Goal: Task Accomplishment & Management: Complete application form

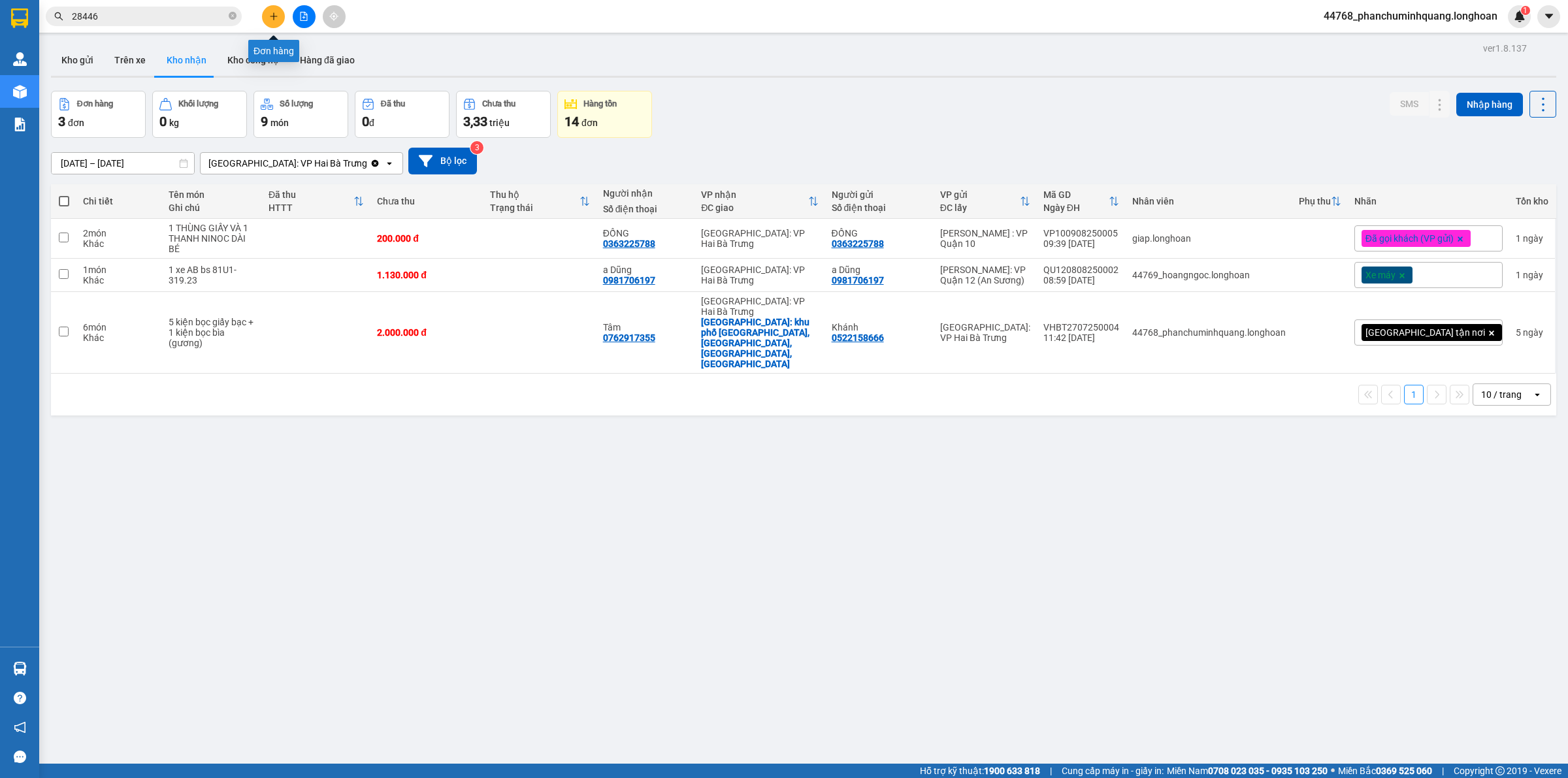
click at [281, 20] on button at bounding box center [273, 16] width 23 height 23
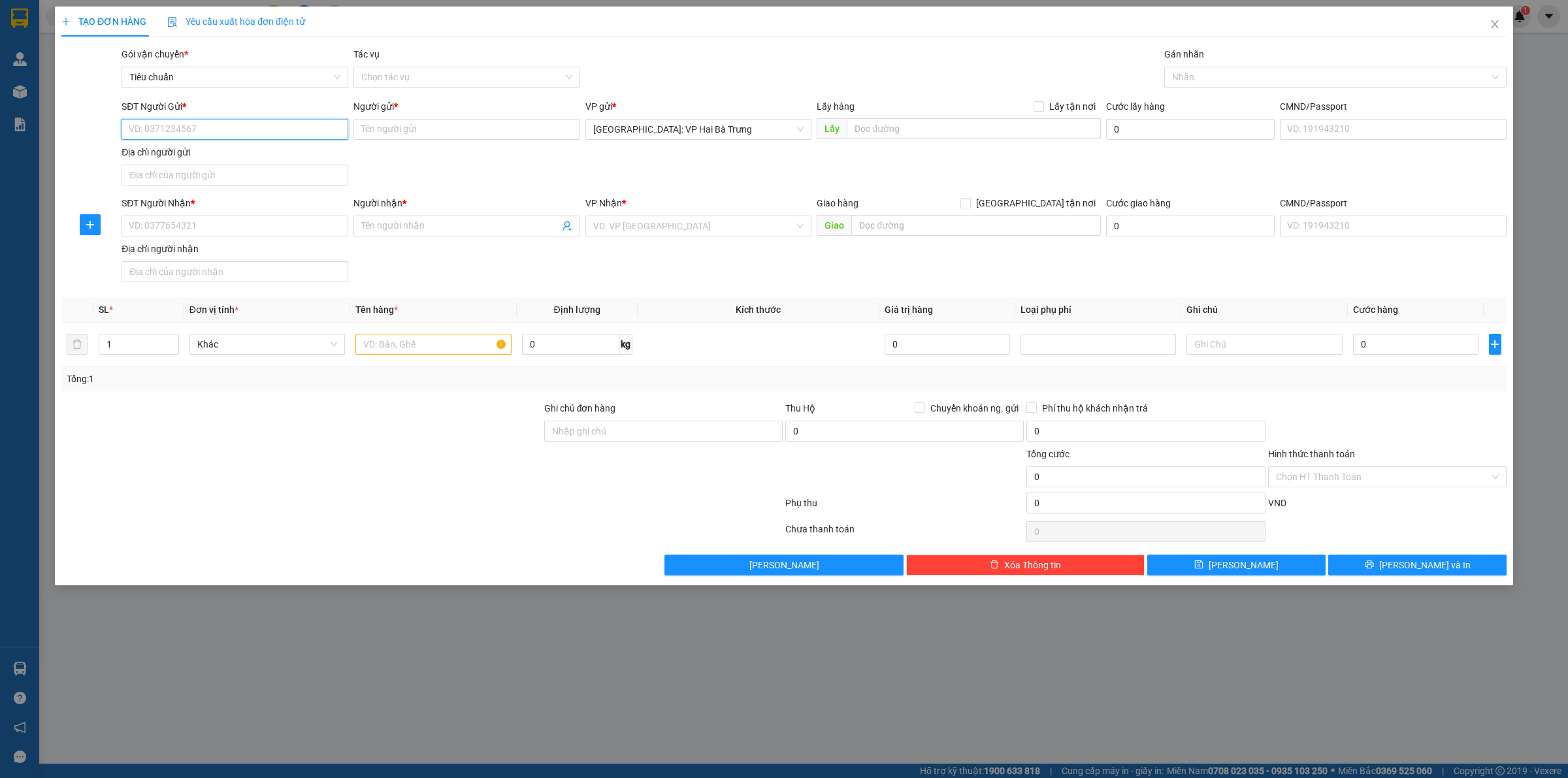
click at [279, 125] on input "SĐT Người Gửi *" at bounding box center [235, 129] width 227 height 21
type input "0906042828"
drag, startPoint x: 249, startPoint y: 151, endPoint x: 314, endPoint y: 178, distance: 70.4
click at [249, 151] on div "0906042828 - [GEOGRAPHIC_DATA]" at bounding box center [235, 156] width 211 height 15
type input "Đức"
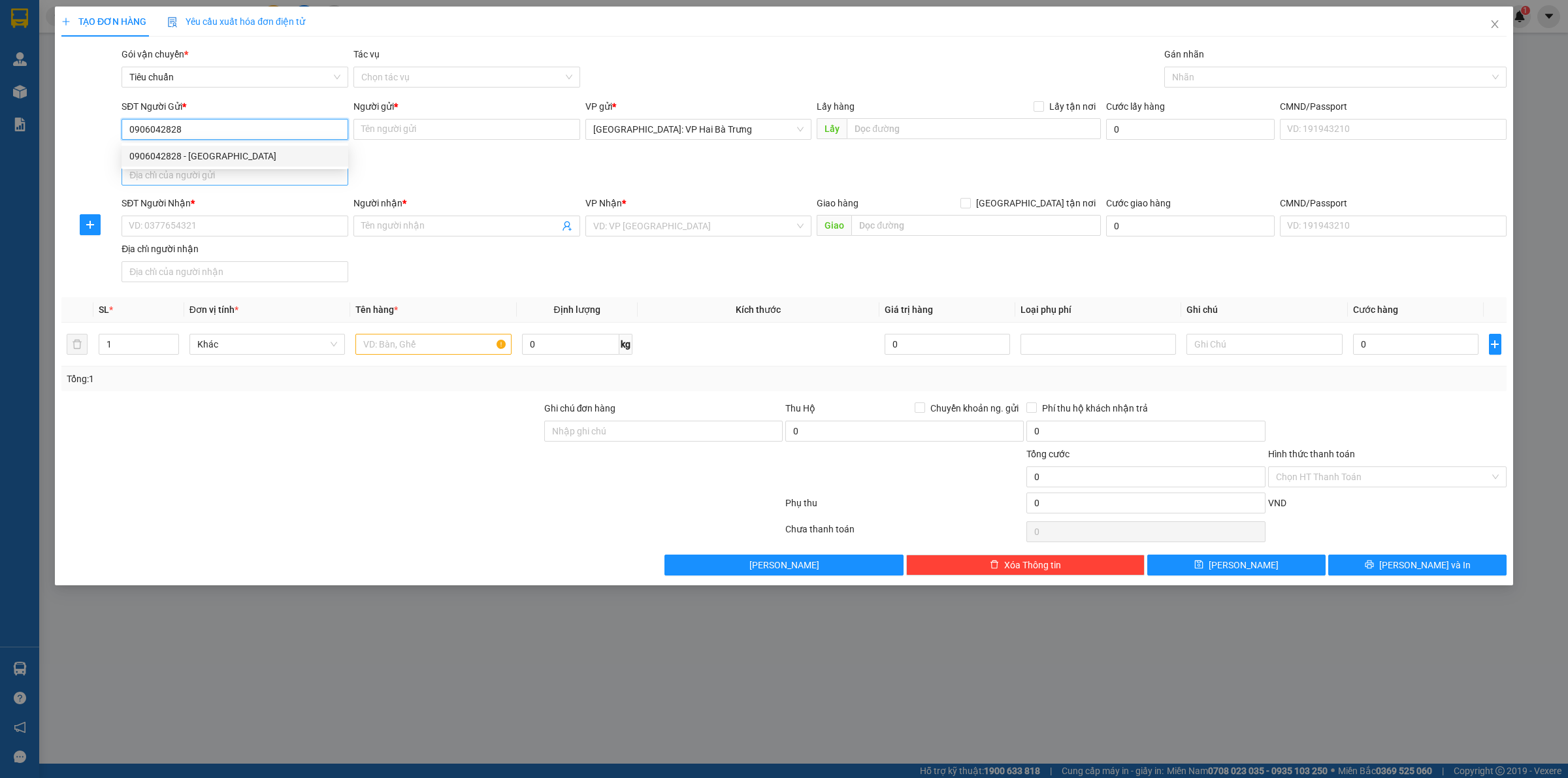
checkbox input "true"
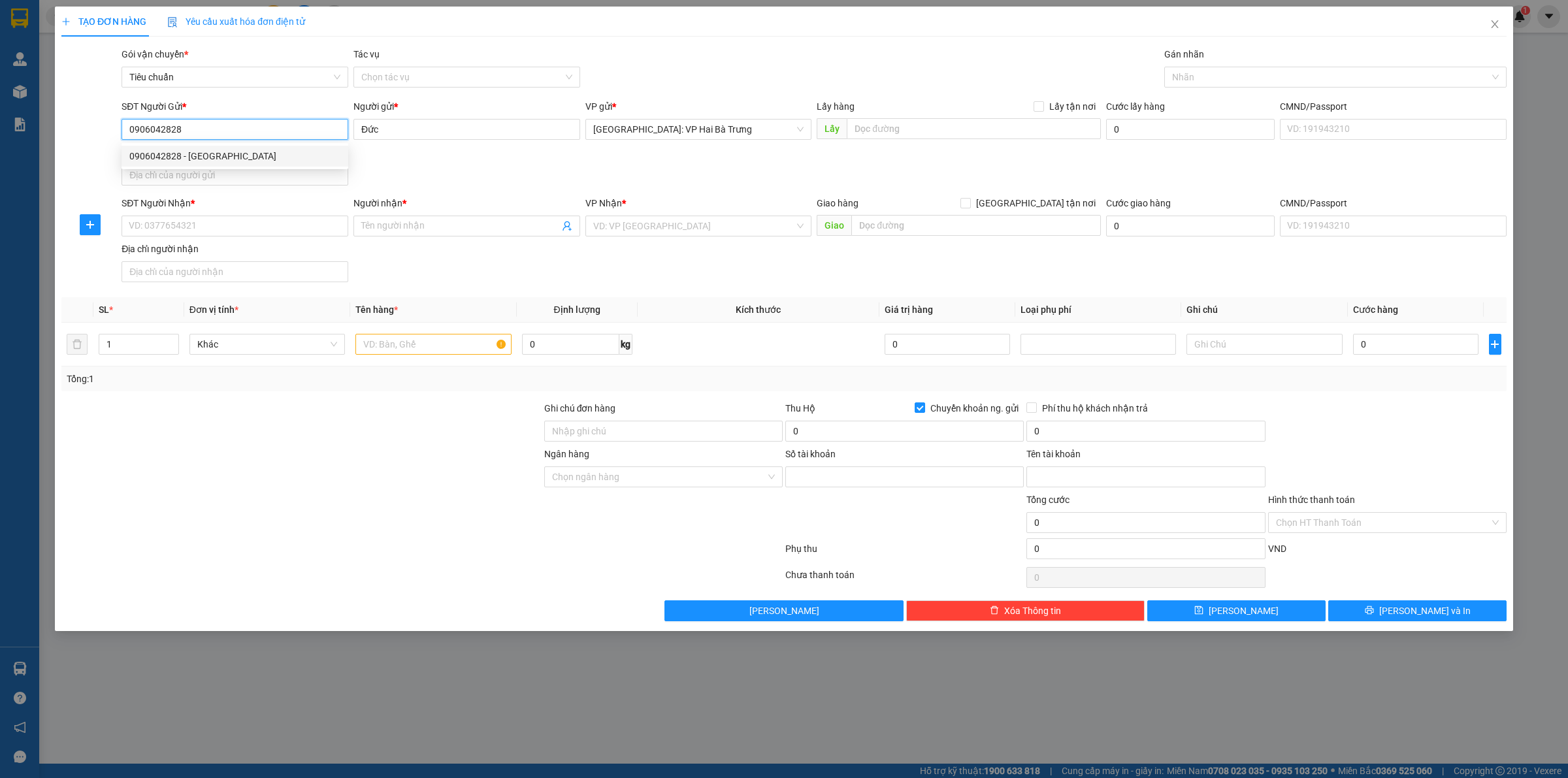
type input "0611001945866"
type input "TRUONG MY LINH"
type input "0906042828"
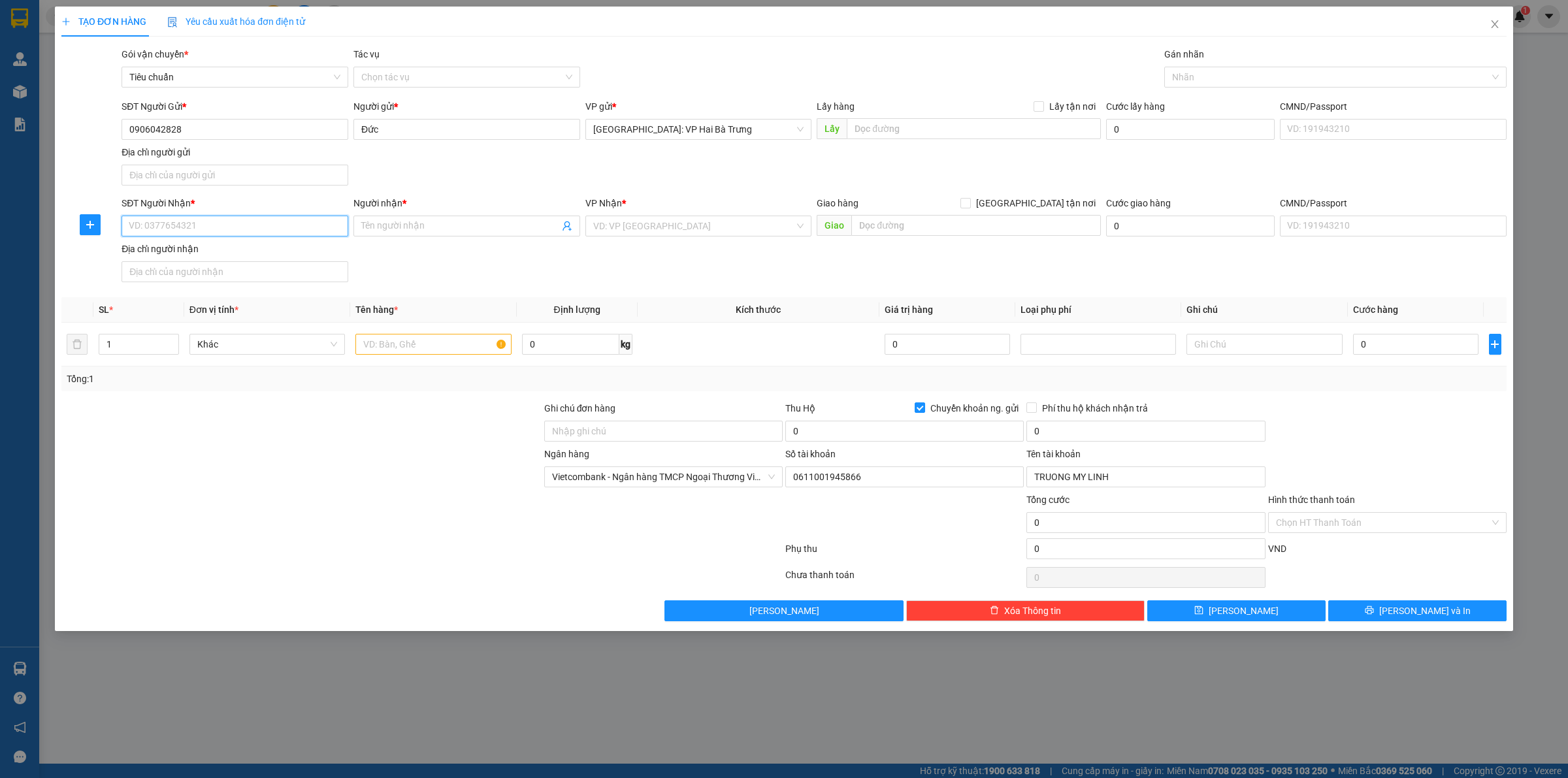
click at [317, 224] on input "SĐT Người Nhận *" at bounding box center [235, 226] width 227 height 21
click at [256, 259] on div "0901230618 - Ngoan" at bounding box center [235, 254] width 211 height 15
type input "0901230618"
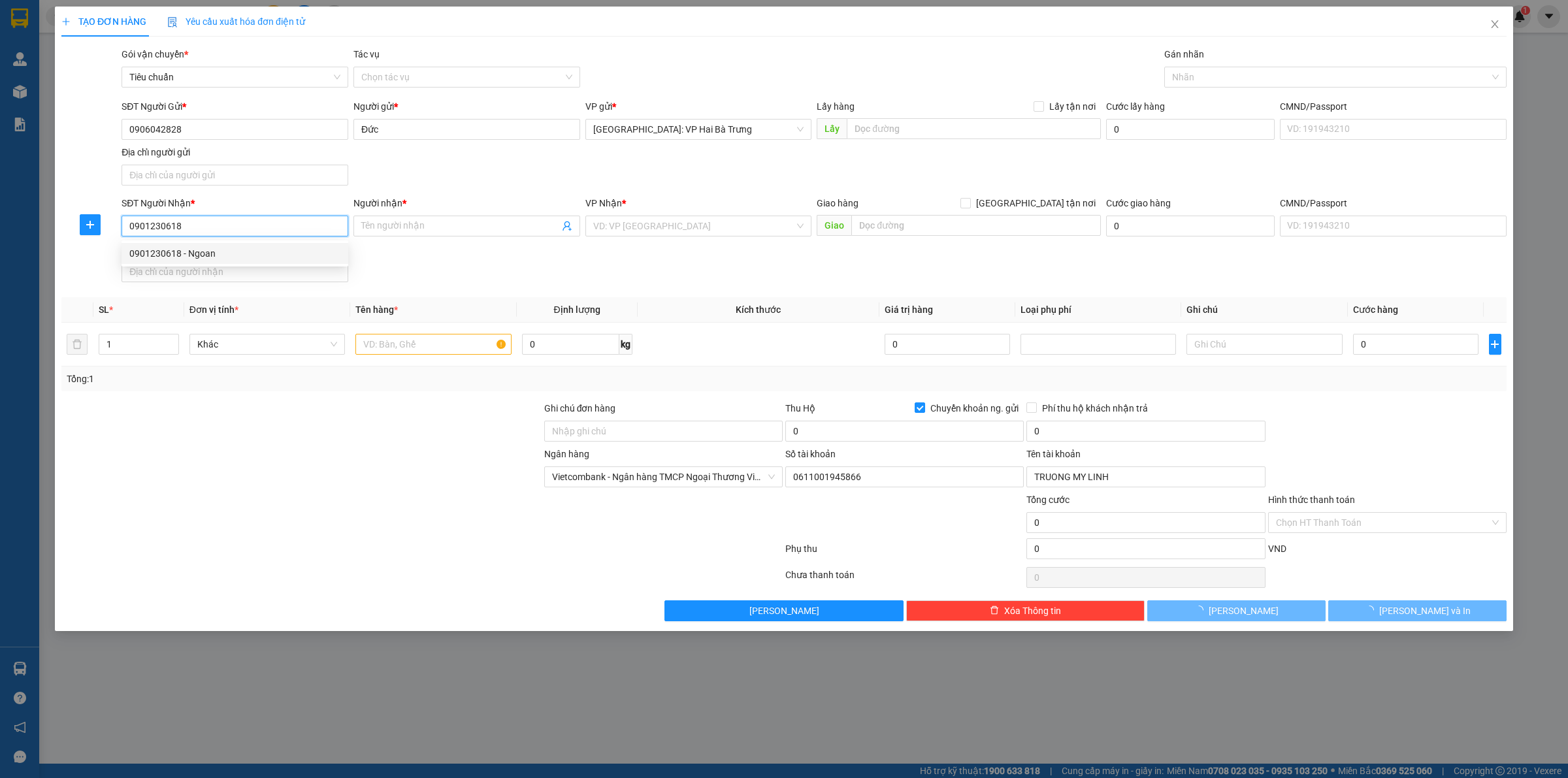
type input "Ngoan"
checkbox input "true"
type input "[STREET_ADDRESS]"
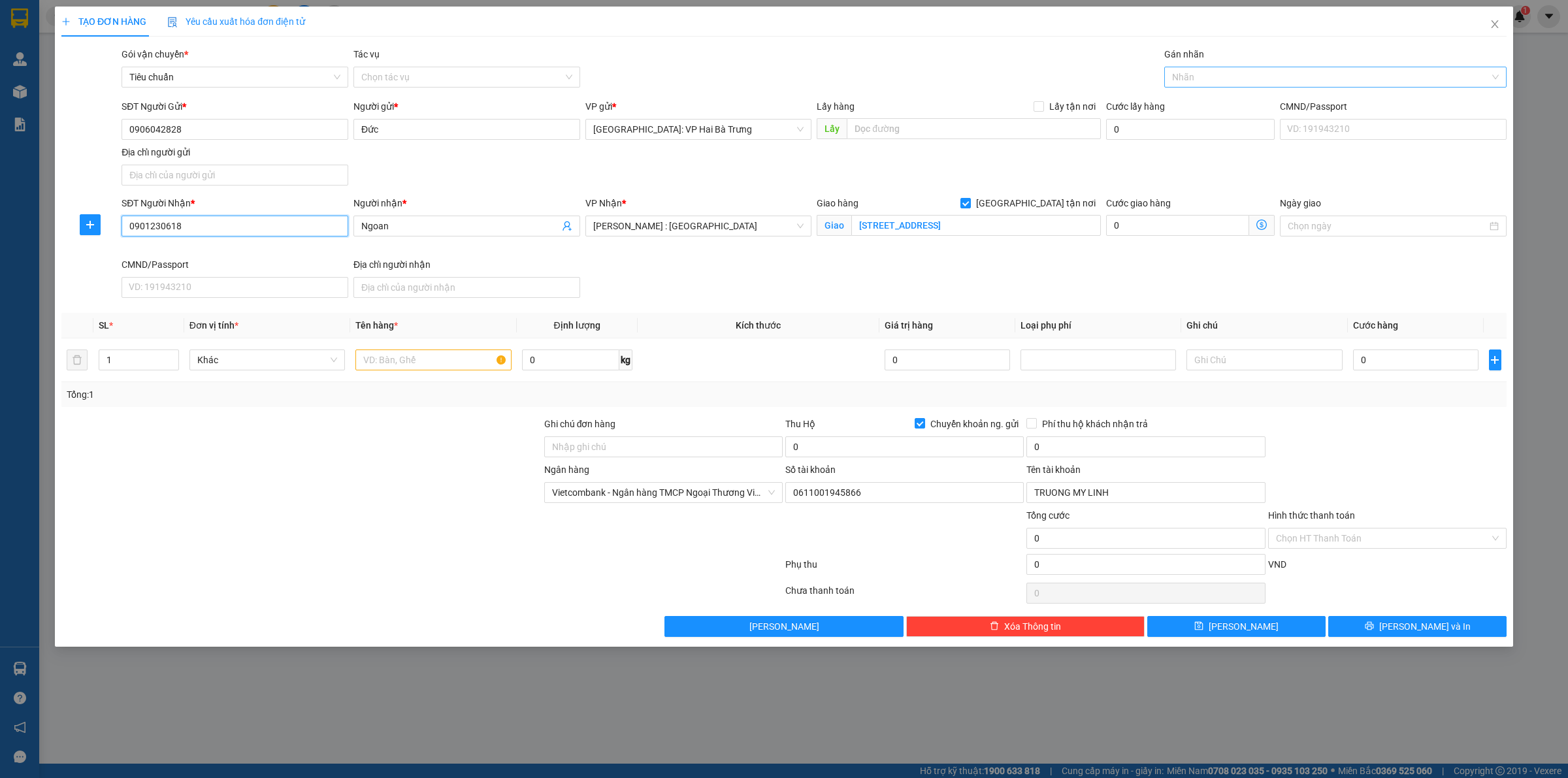
click at [1294, 72] on div at bounding box center [1329, 77] width 323 height 16
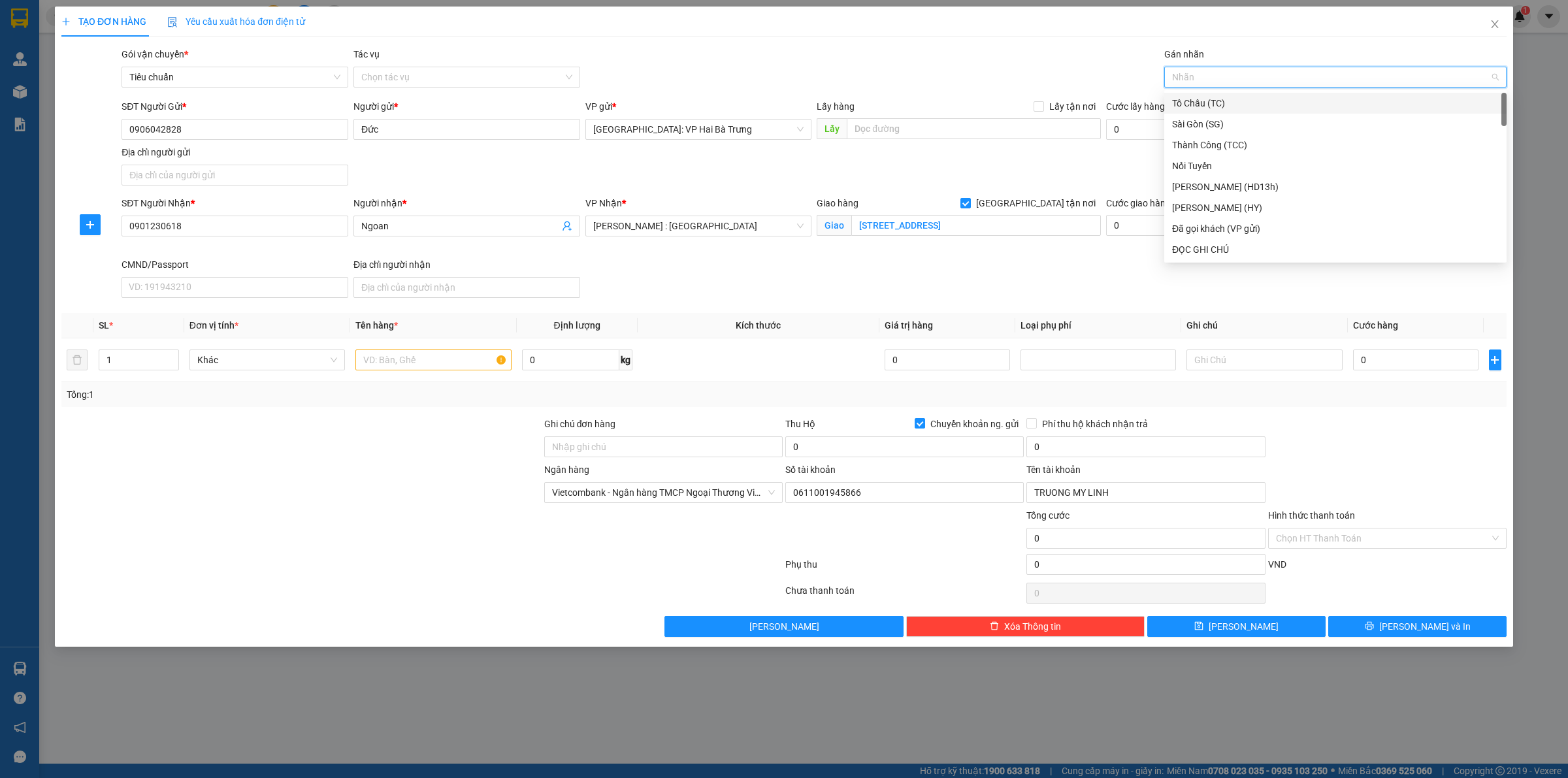
type input "g"
click at [1210, 250] on div "[GEOGRAPHIC_DATA] tận nơi" at bounding box center [1336, 250] width 327 height 15
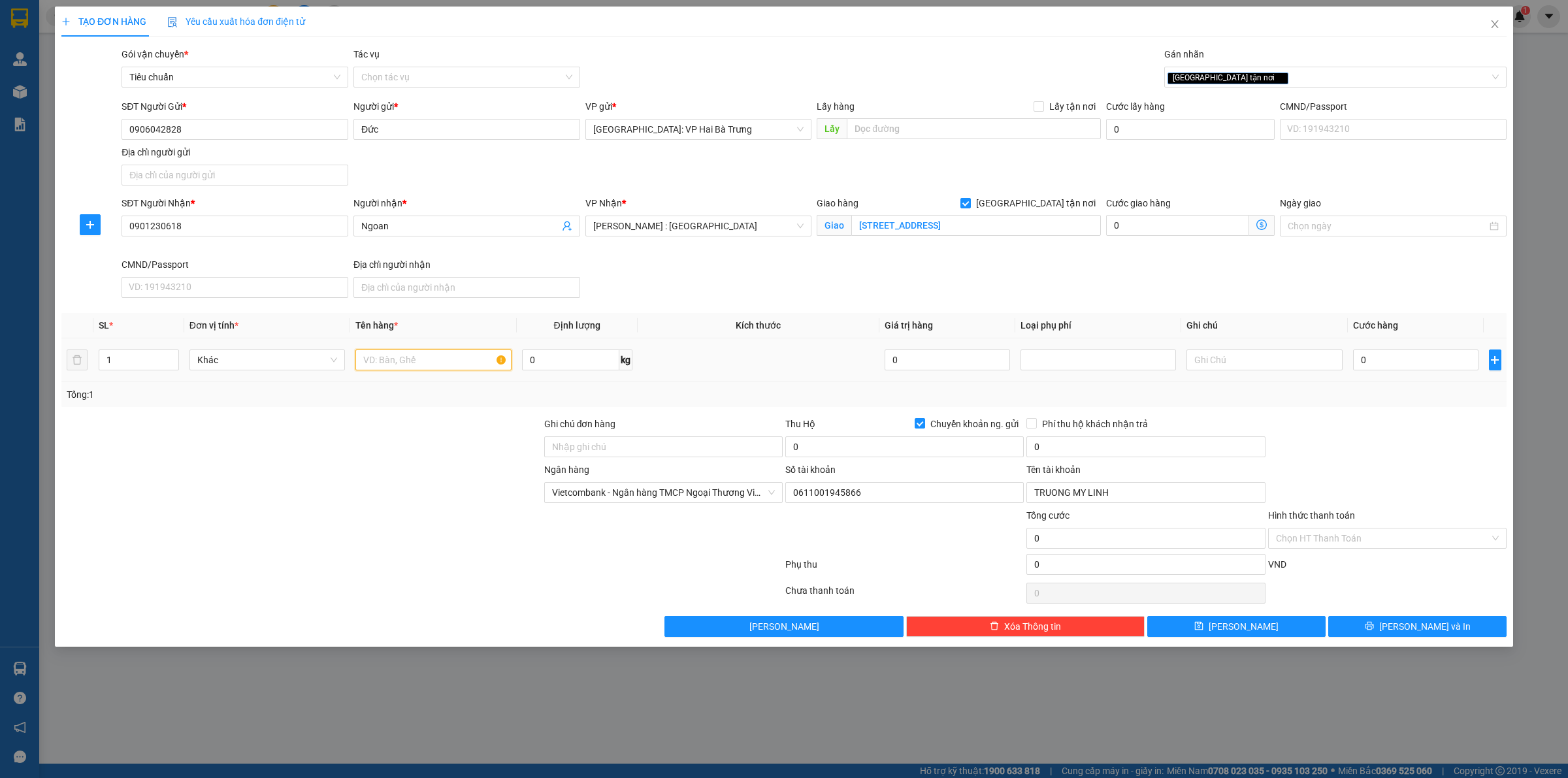
click at [405, 367] on input "text" at bounding box center [433, 360] width 156 height 21
type input "1 KIỆN GIẤDY NHỎ"
click at [928, 438] on input "0" at bounding box center [905, 446] width 239 height 21
type input "2.000.000"
drag, startPoint x: 1465, startPoint y: 367, endPoint x: 1467, endPoint y: 360, distance: 7.3
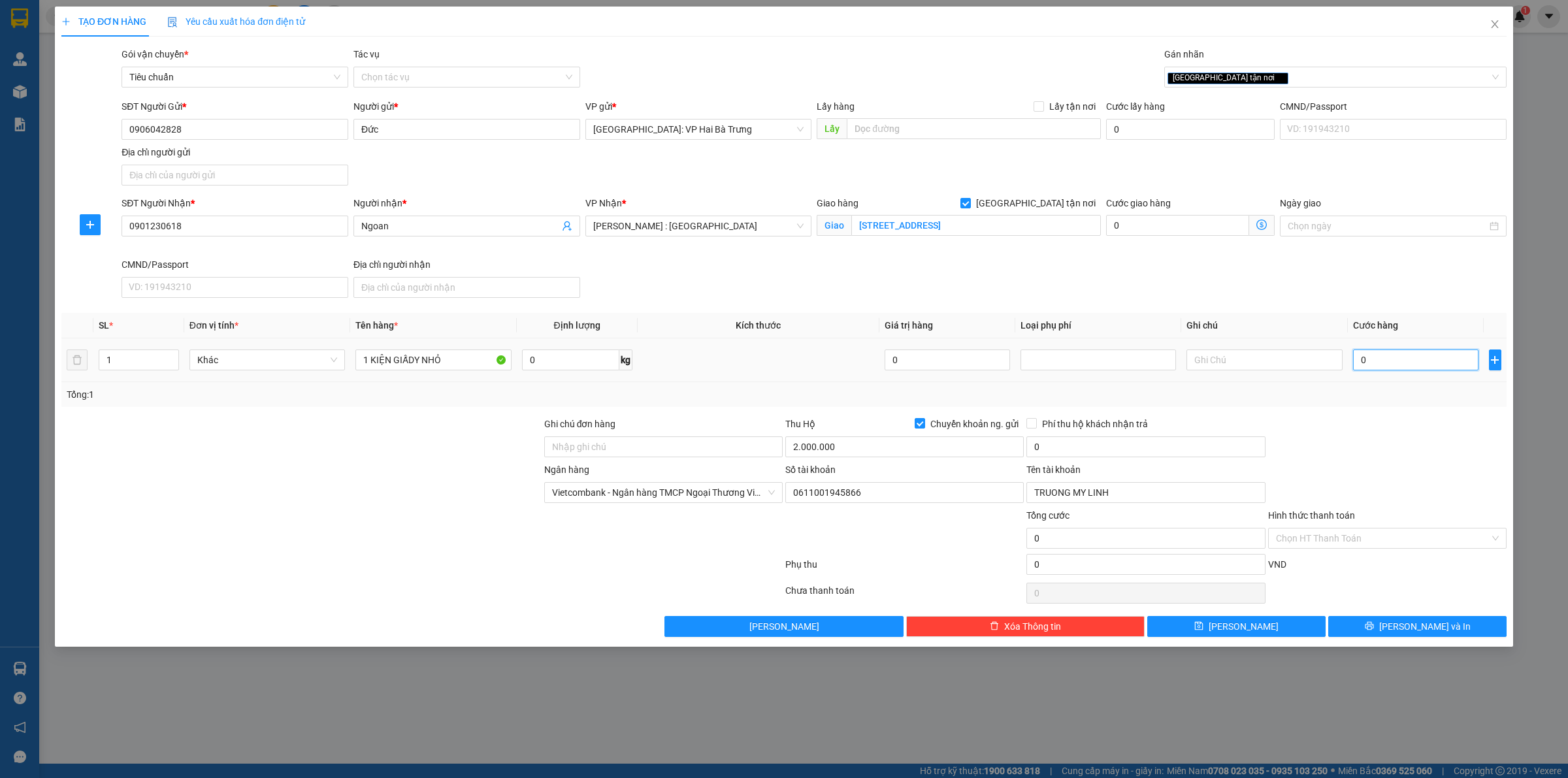
click at [1465, 365] on input "0" at bounding box center [1416, 360] width 126 height 21
type input "1"
type input "10"
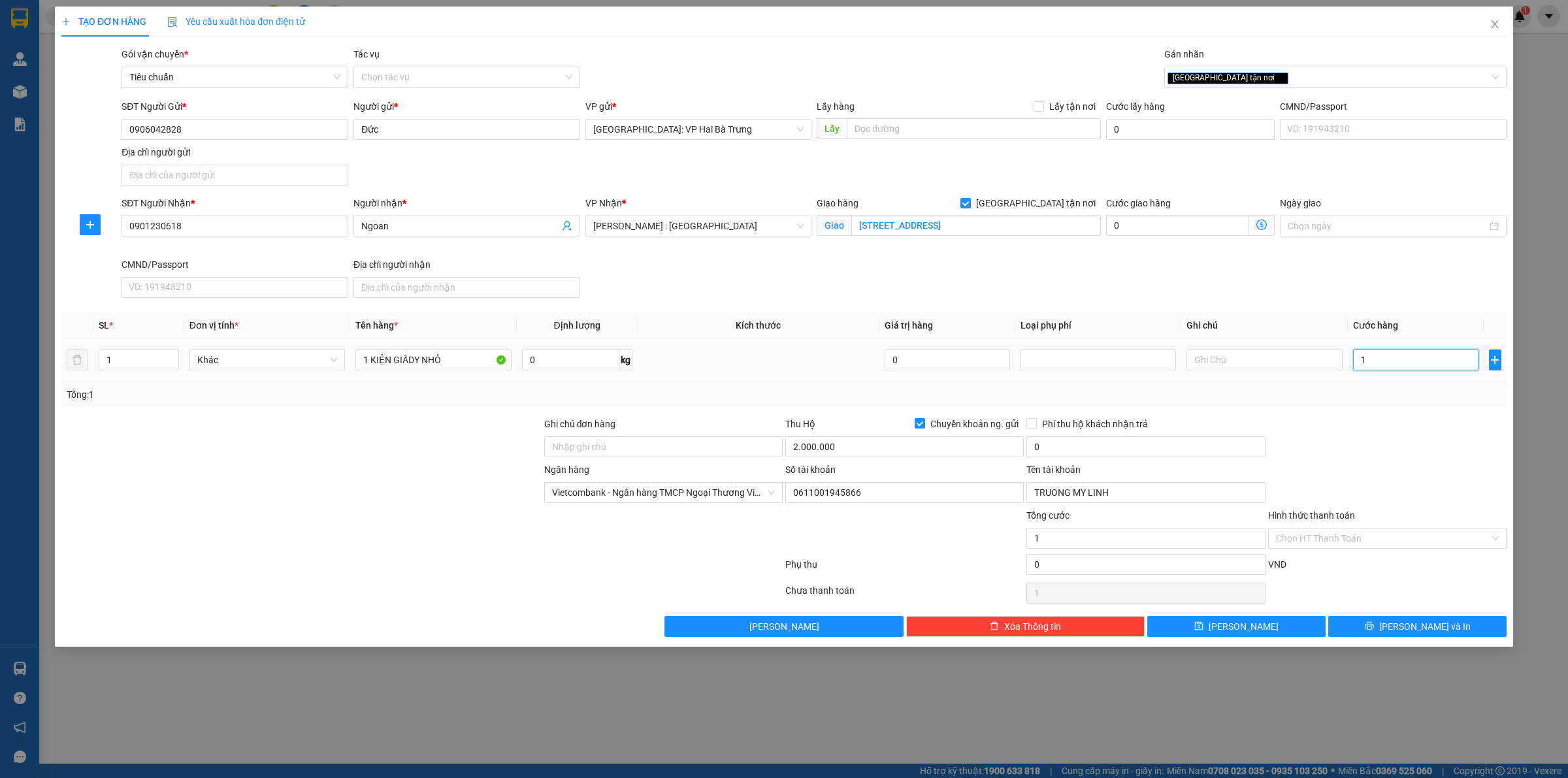
type input "10"
type input "100"
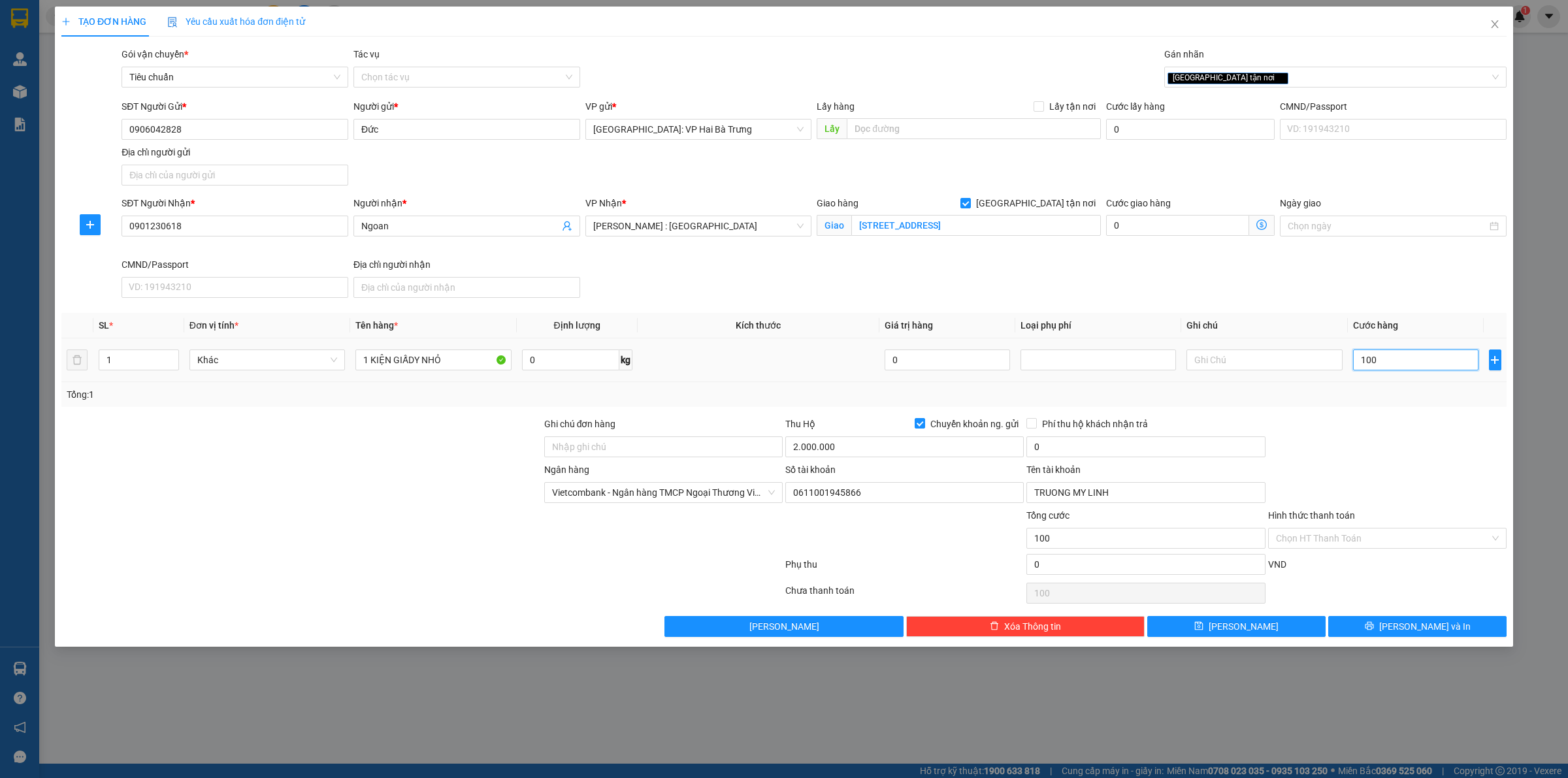
type input "1.000"
type input "10.000"
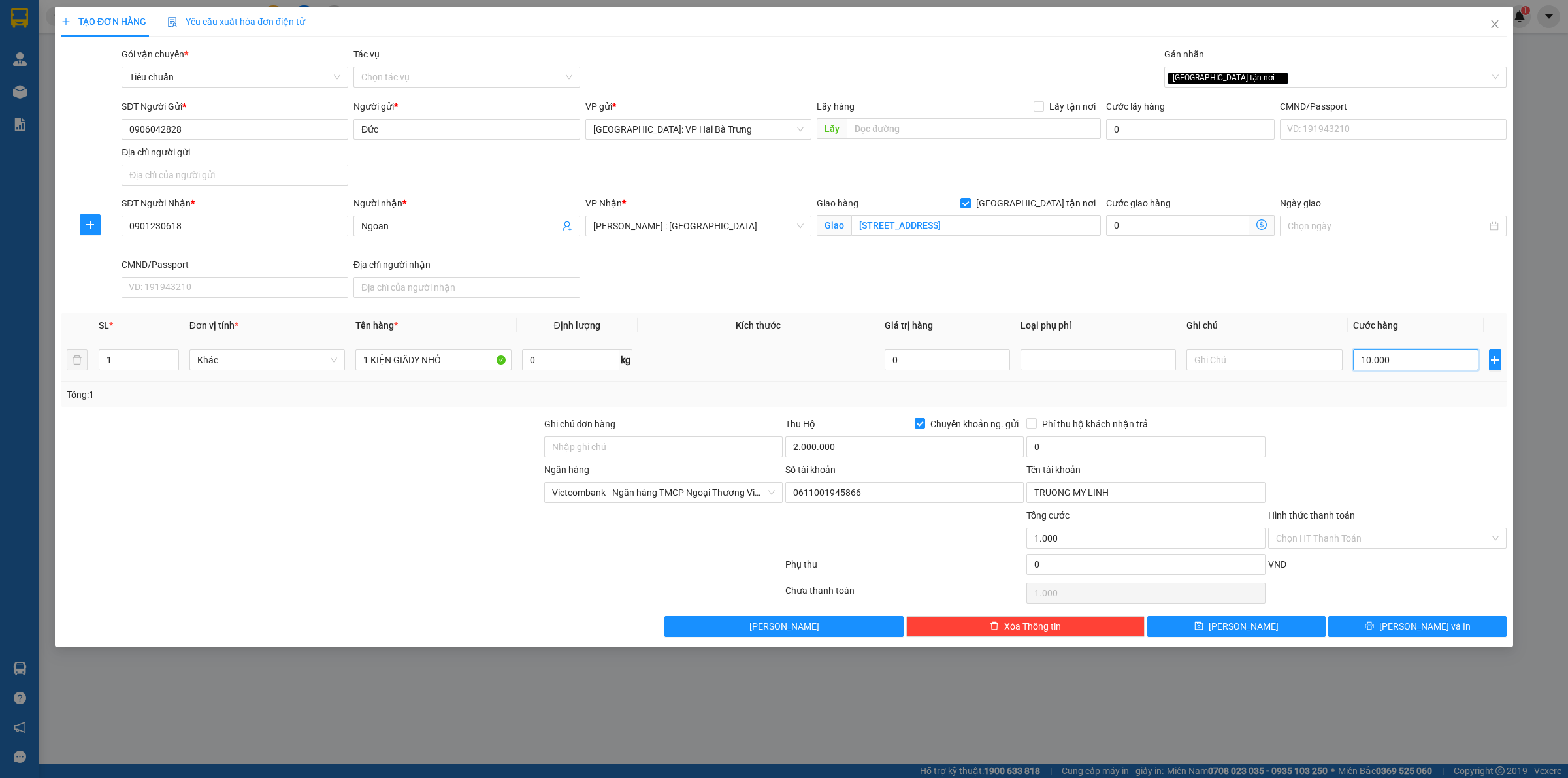
type input "10.000"
type input "100.000"
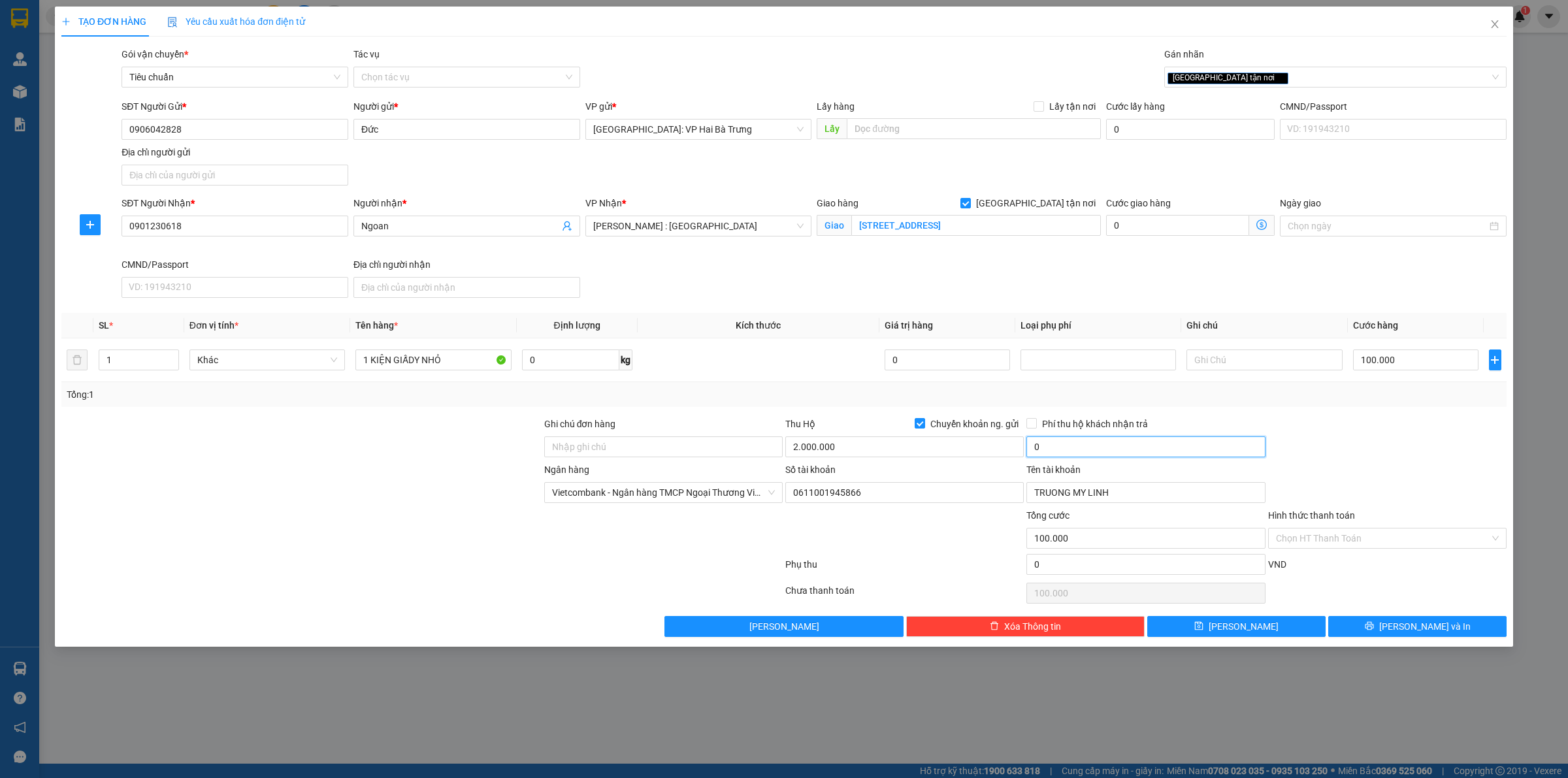
click at [1137, 444] on input "0" at bounding box center [1146, 446] width 239 height 21
type input "20.000"
click at [1379, 630] on button "[PERSON_NAME] và In" at bounding box center [1417, 626] width 178 height 21
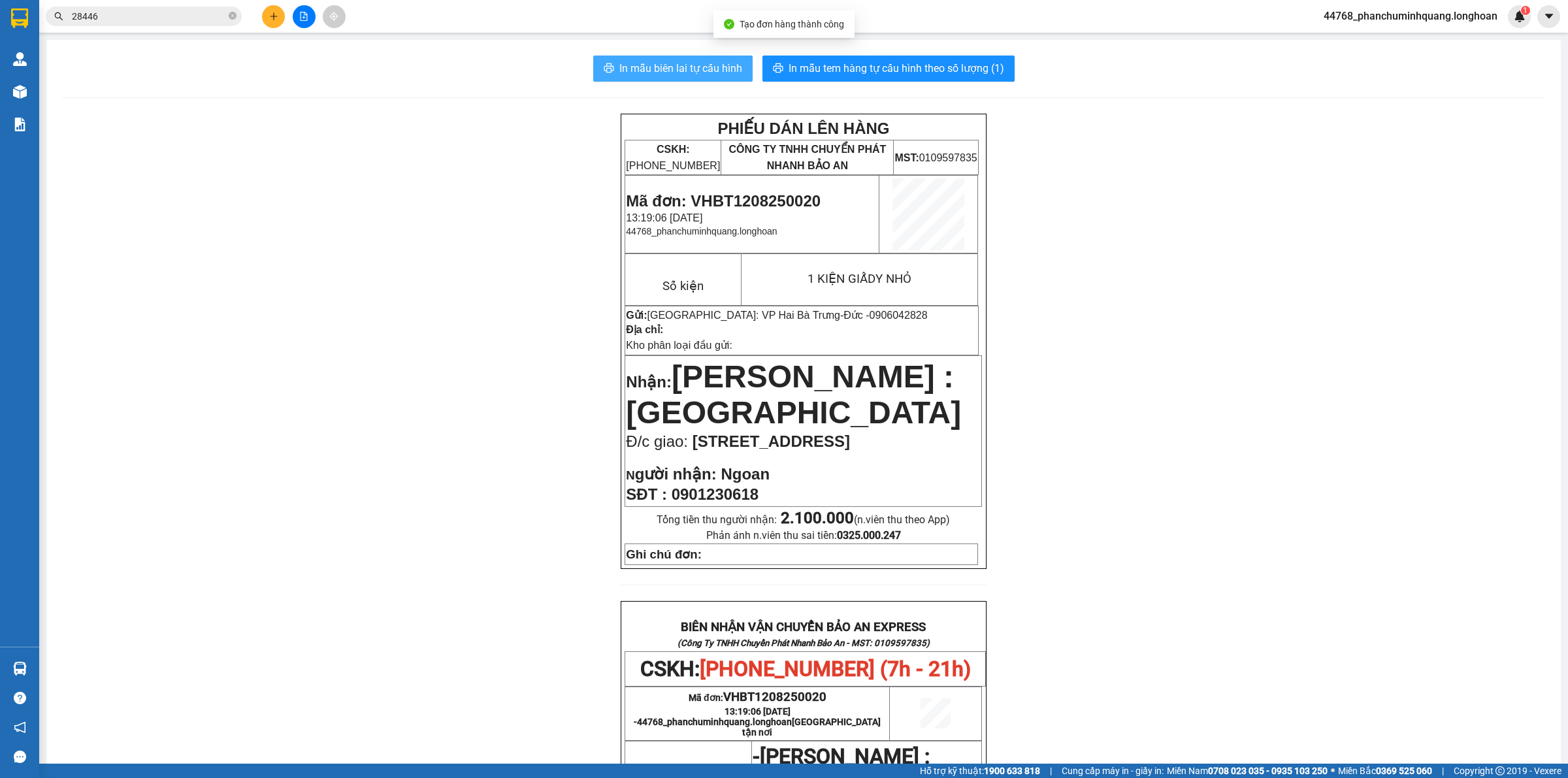
click at [669, 66] on span "In mẫu biên lai tự cấu hình" at bounding box center [681, 68] width 123 height 16
click at [224, 265] on div "PHIẾU DÁN LÊN HÀNG CSKH: [PHONE_NUMBER] CÔNG TY TNHH CHUYỂN PHÁT NHANH BẢO AN M…" at bounding box center [804, 690] width 1484 height 1152
click at [276, 14] on icon "plus" at bounding box center [274, 16] width 9 height 9
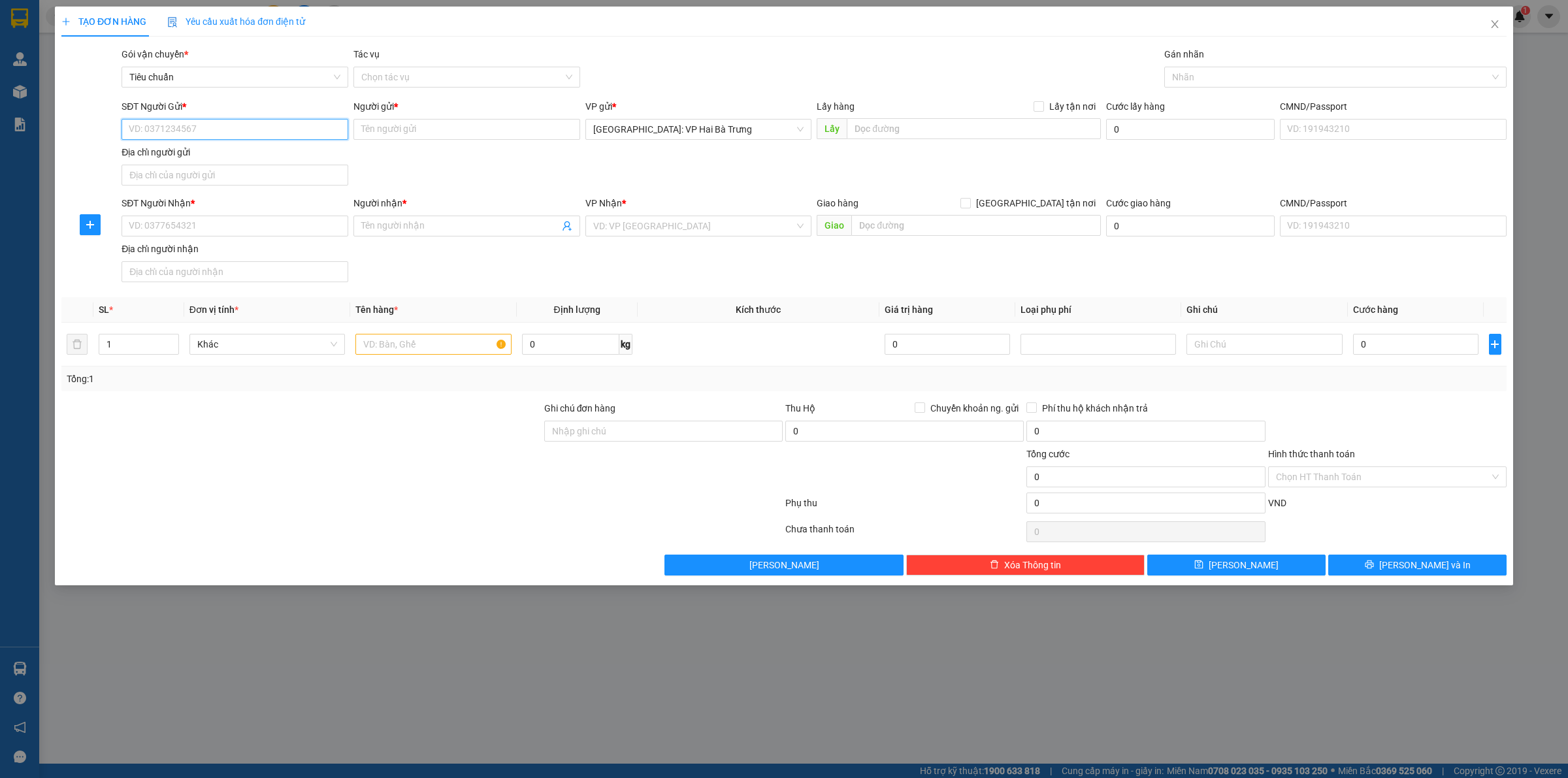
click at [194, 120] on input "SĐT Người Gửi *" at bounding box center [235, 129] width 227 height 21
type input "0918380985"
click at [435, 132] on input "Người gửi *" at bounding box center [467, 129] width 227 height 21
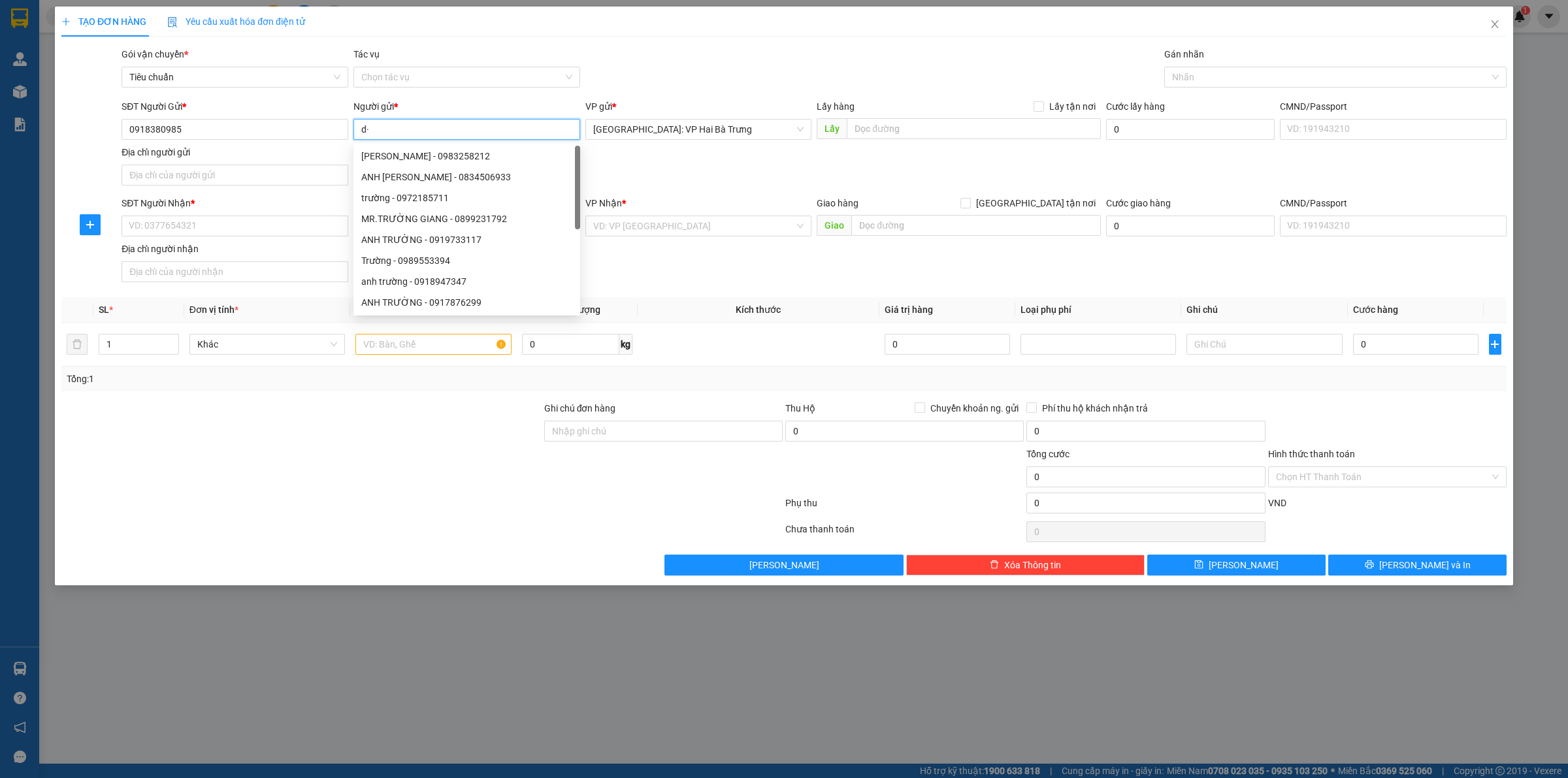
type input "d"
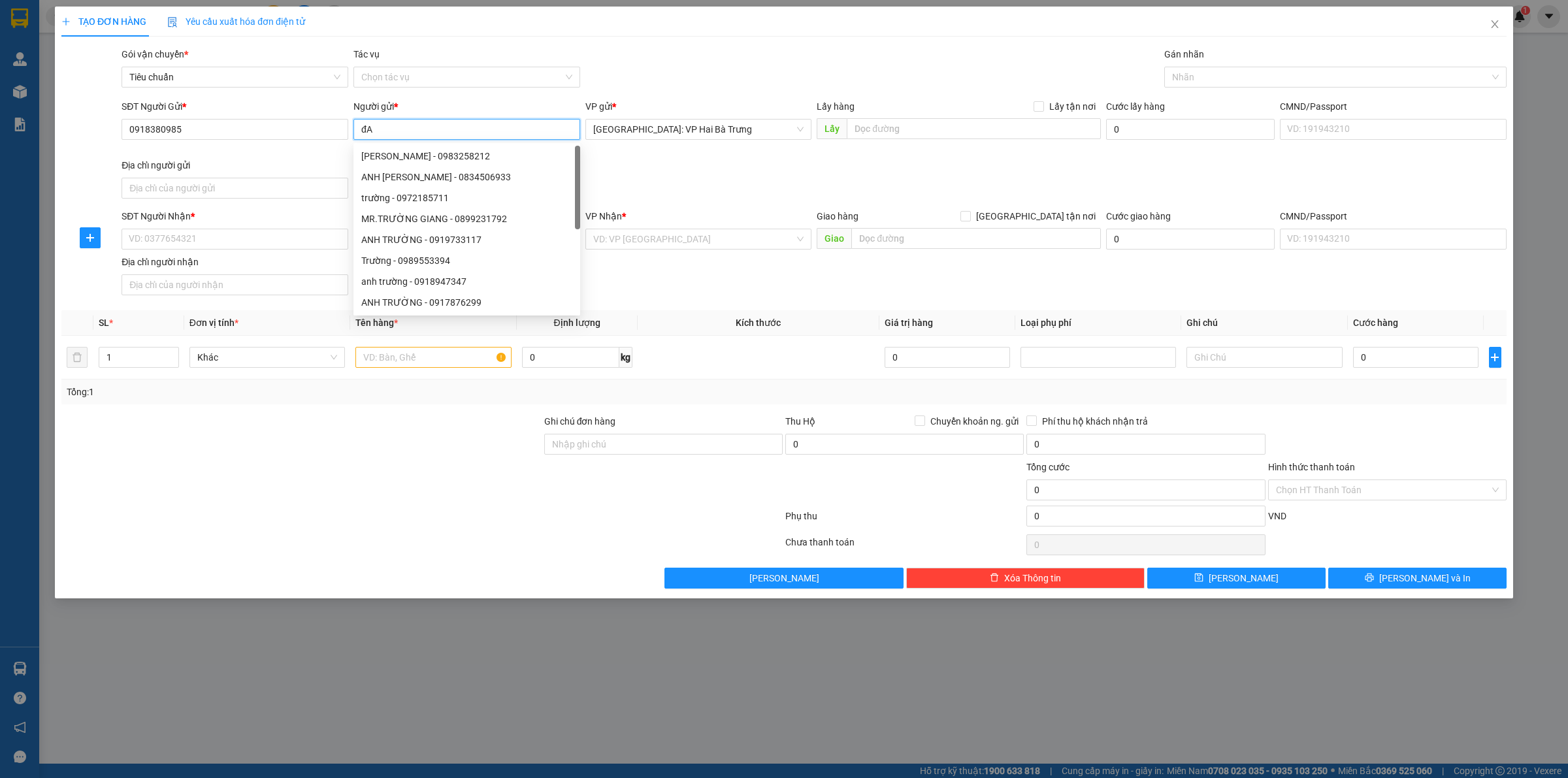
type input "đ"
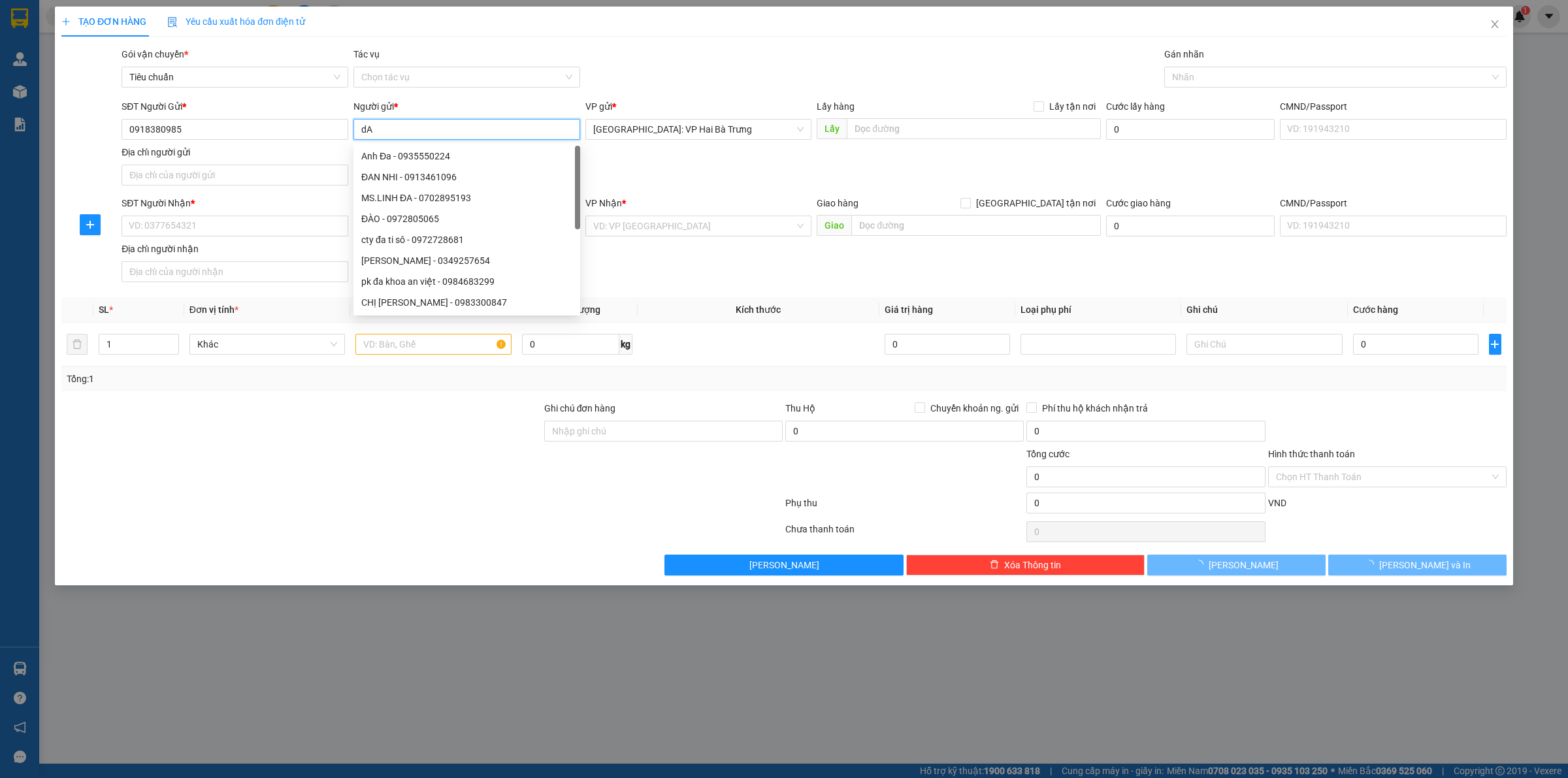
type input "d"
type input "D"
type input "Đạt"
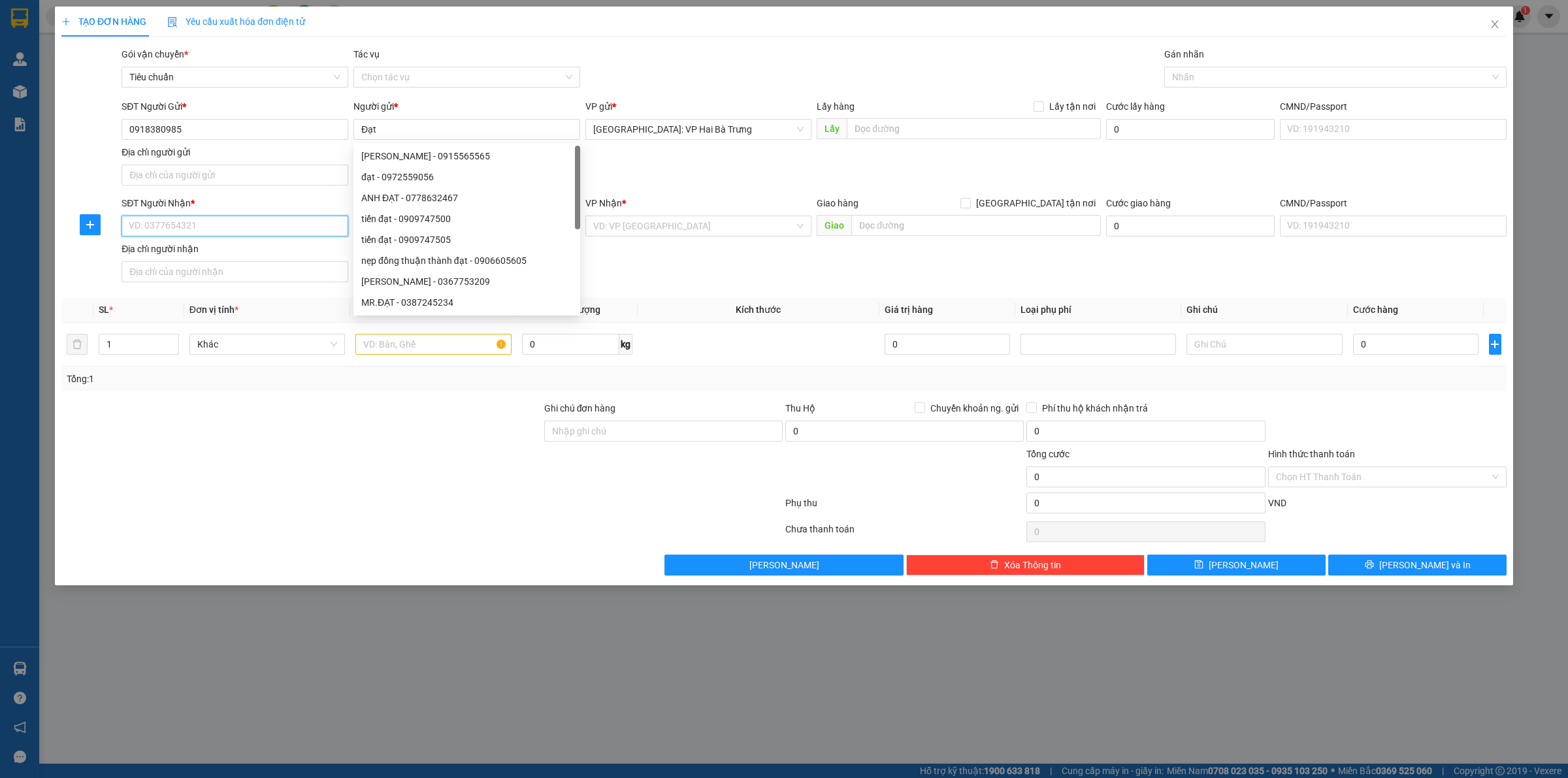
drag, startPoint x: 267, startPoint y: 224, endPoint x: 255, endPoint y: 220, distance: 12.6
click at [267, 224] on input "SĐT Người Nhận *" at bounding box center [235, 226] width 227 height 21
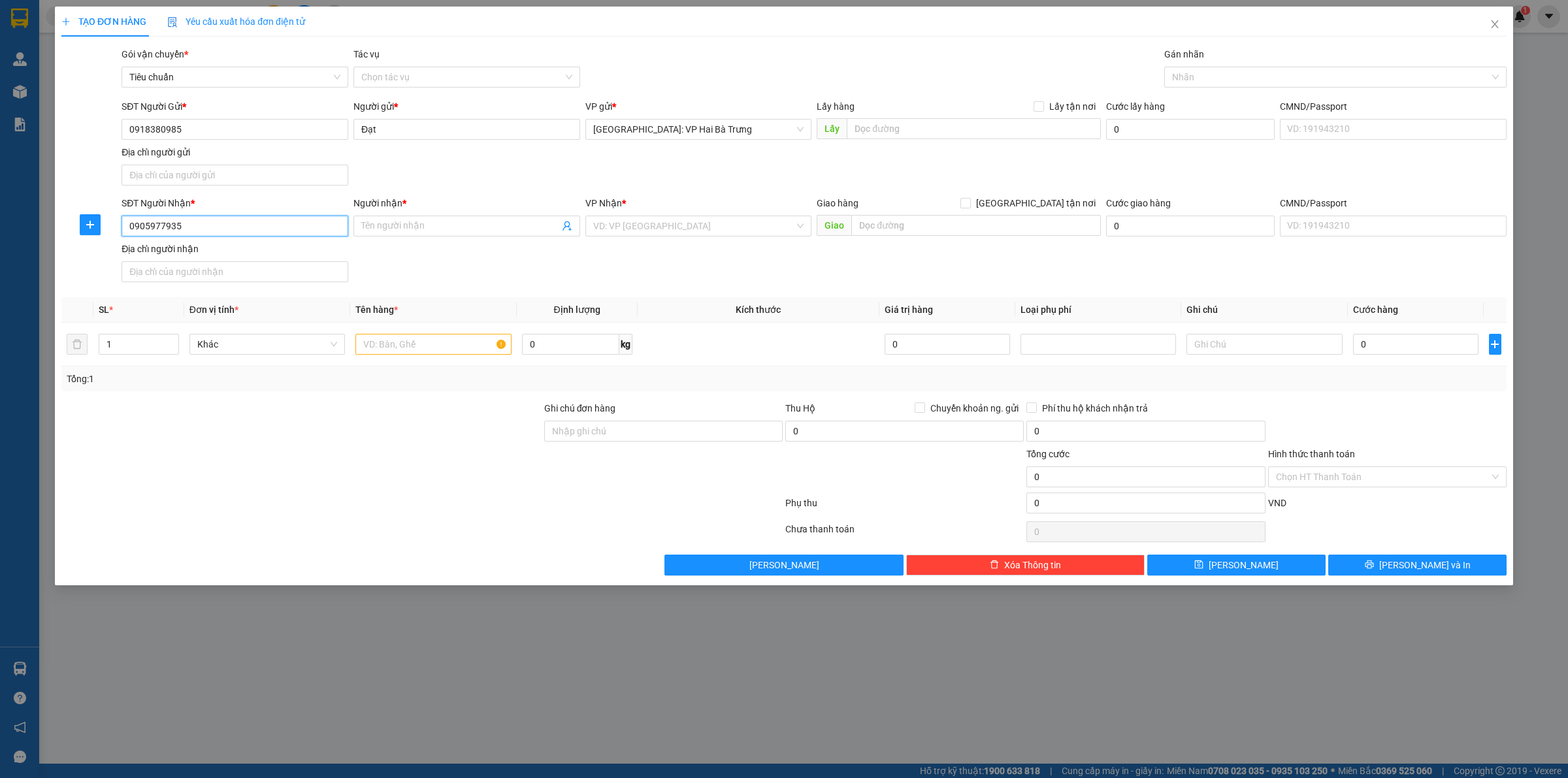
click at [203, 225] on input "0905977935" at bounding box center [235, 226] width 227 height 21
click at [462, 225] on input "Người nhận *" at bounding box center [461, 226] width 198 height 15
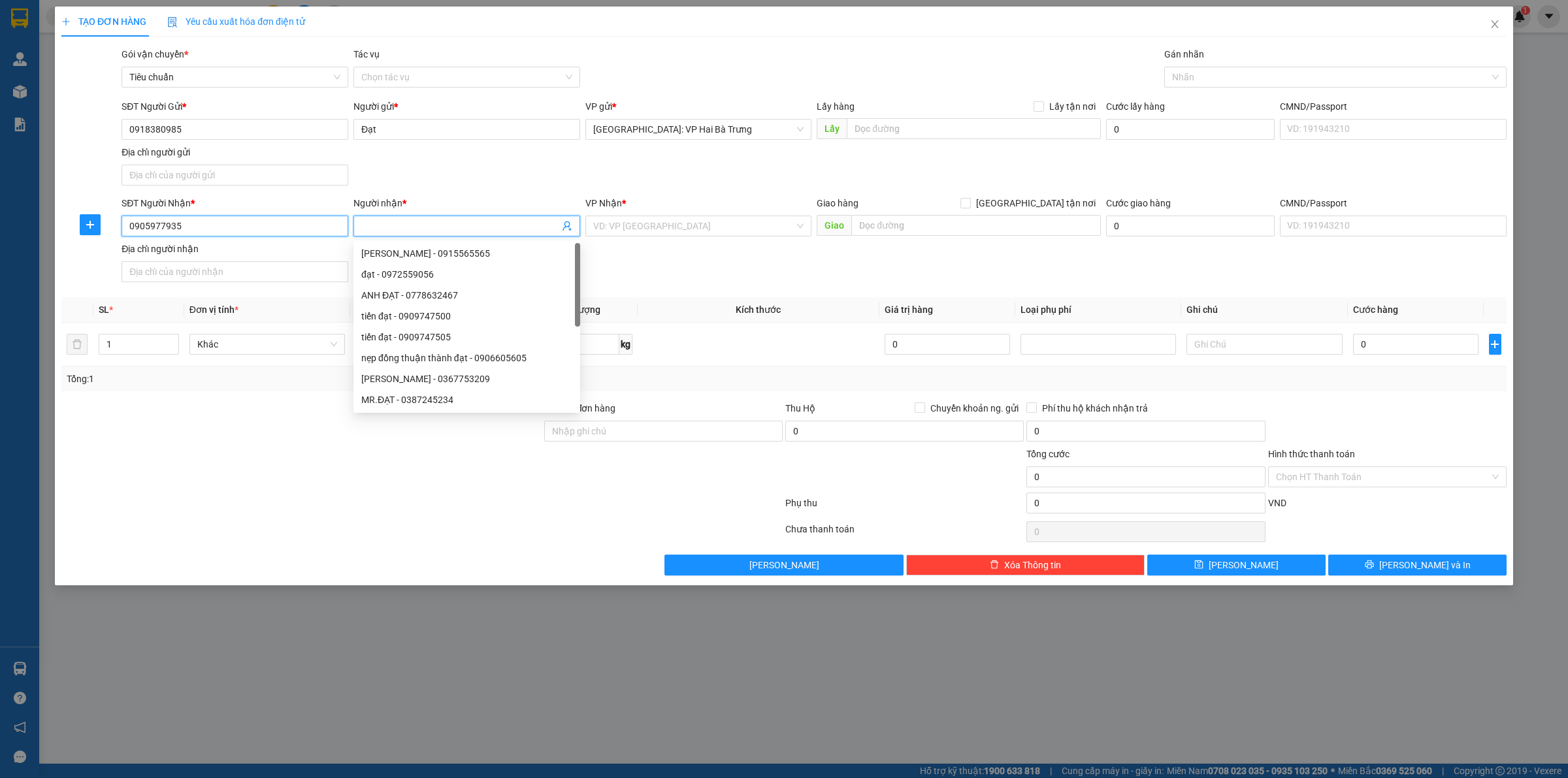
click at [234, 224] on input "0905977935" at bounding box center [235, 226] width 227 height 21
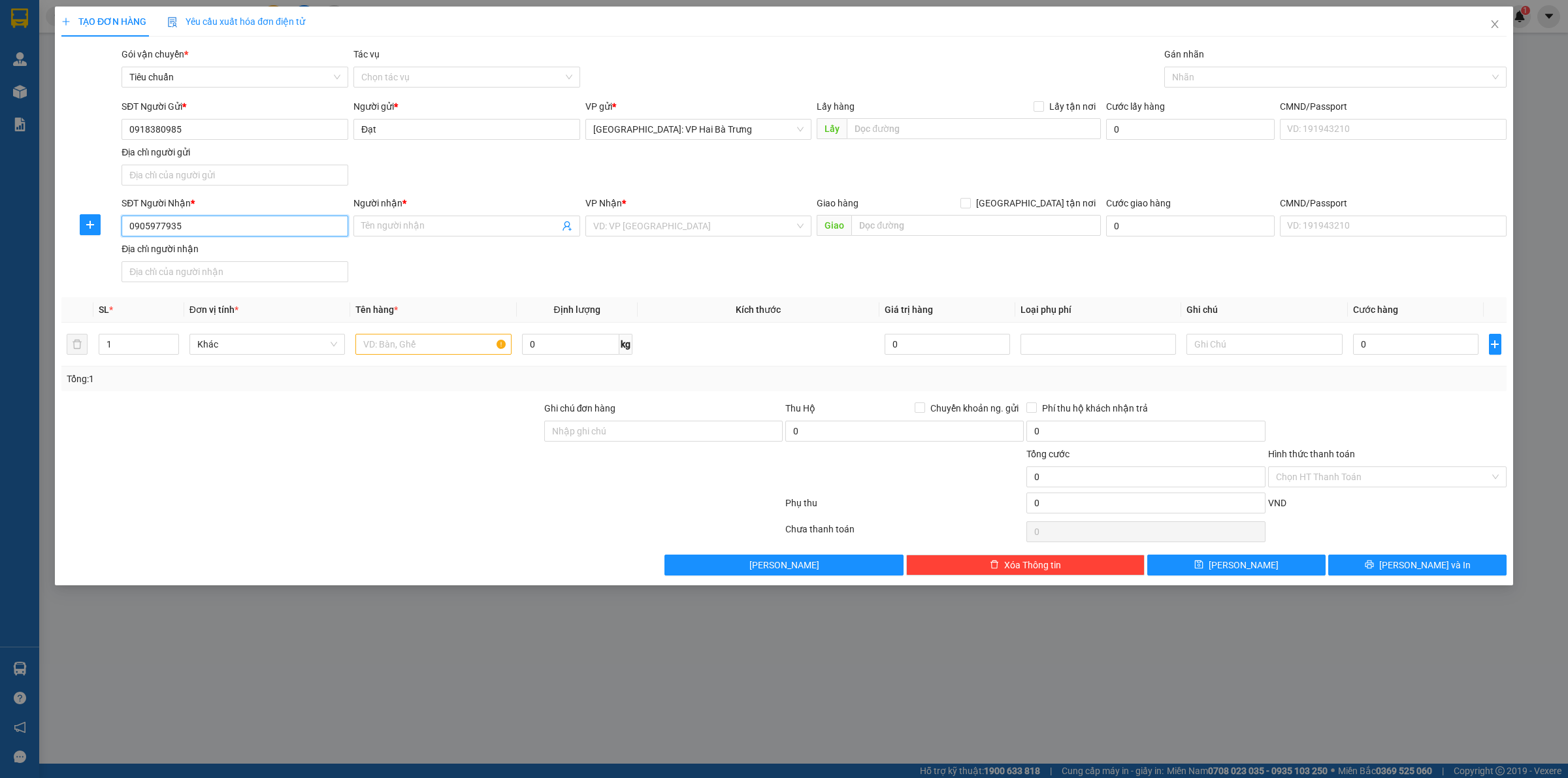
click at [171, 227] on input "0905977935" at bounding box center [235, 226] width 227 height 21
type input "0905977735"
click at [443, 233] on input "Người nhận *" at bounding box center [461, 226] width 198 height 15
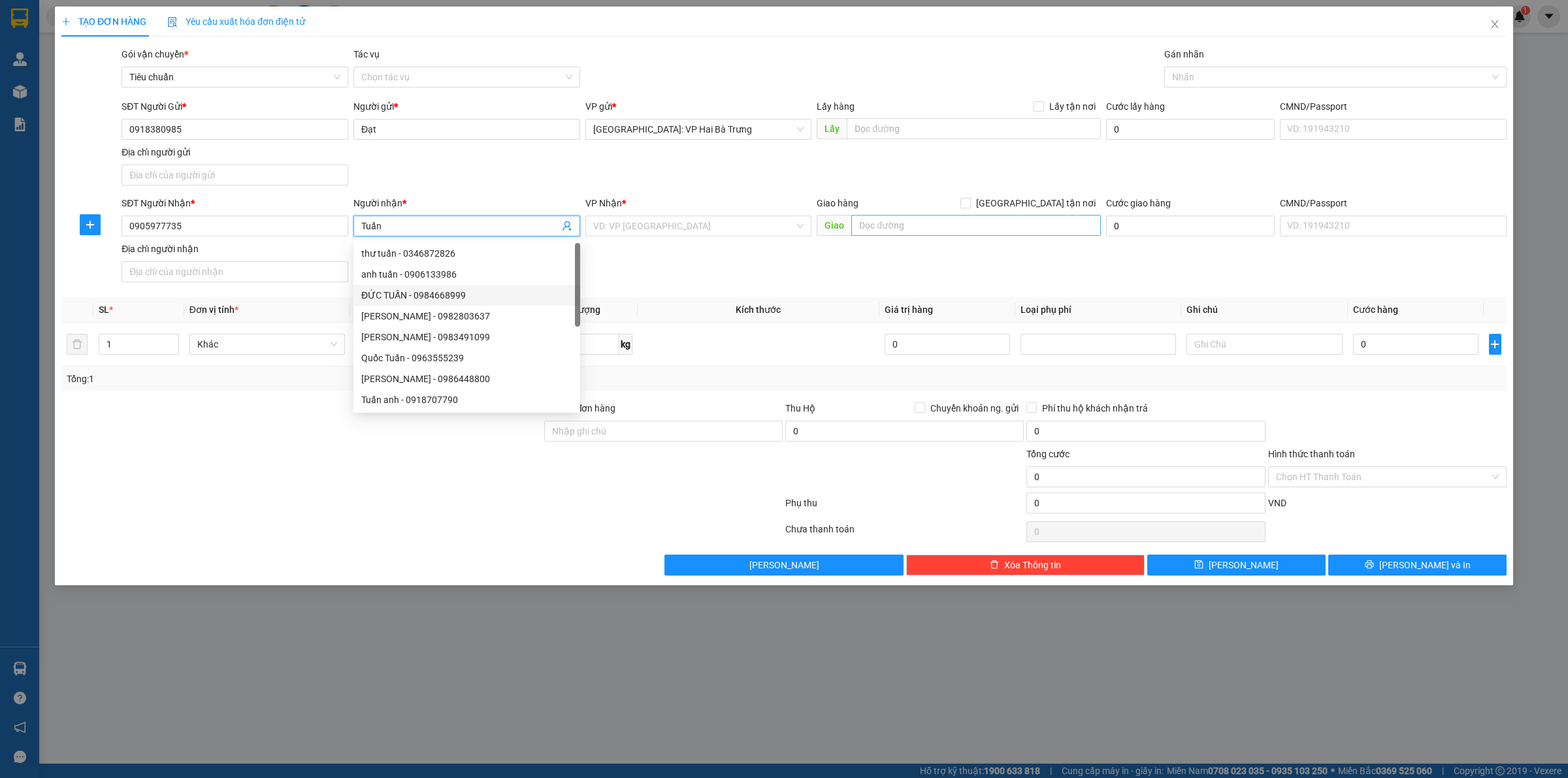
type input "Tuấn"
click at [914, 220] on input "text" at bounding box center [976, 225] width 250 height 21
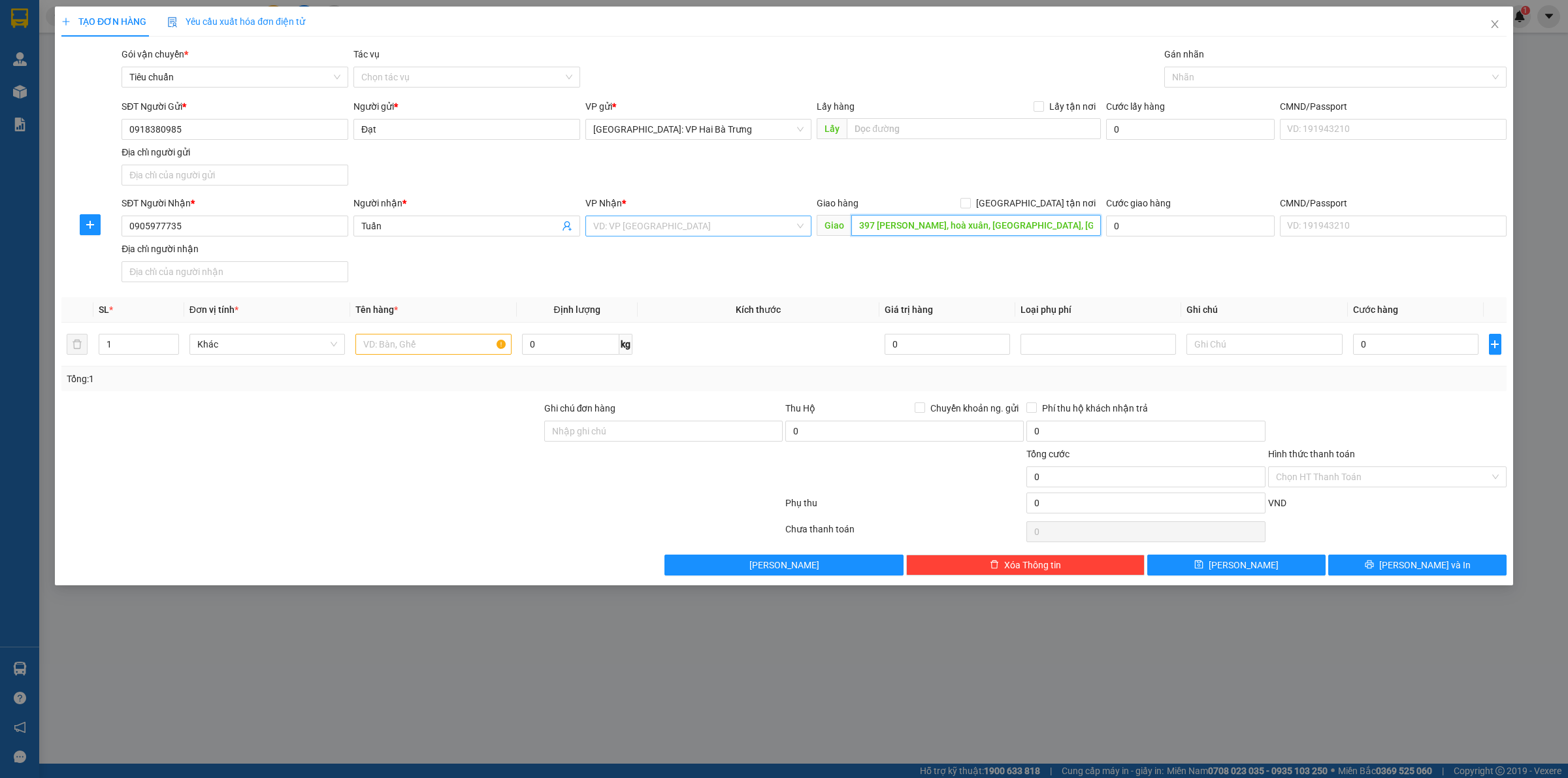
type input "397 [PERSON_NAME], hoà xuân, [GEOGRAPHIC_DATA], [GEOGRAPHIC_DATA]"
click at [753, 233] on input "search" at bounding box center [695, 226] width 202 height 20
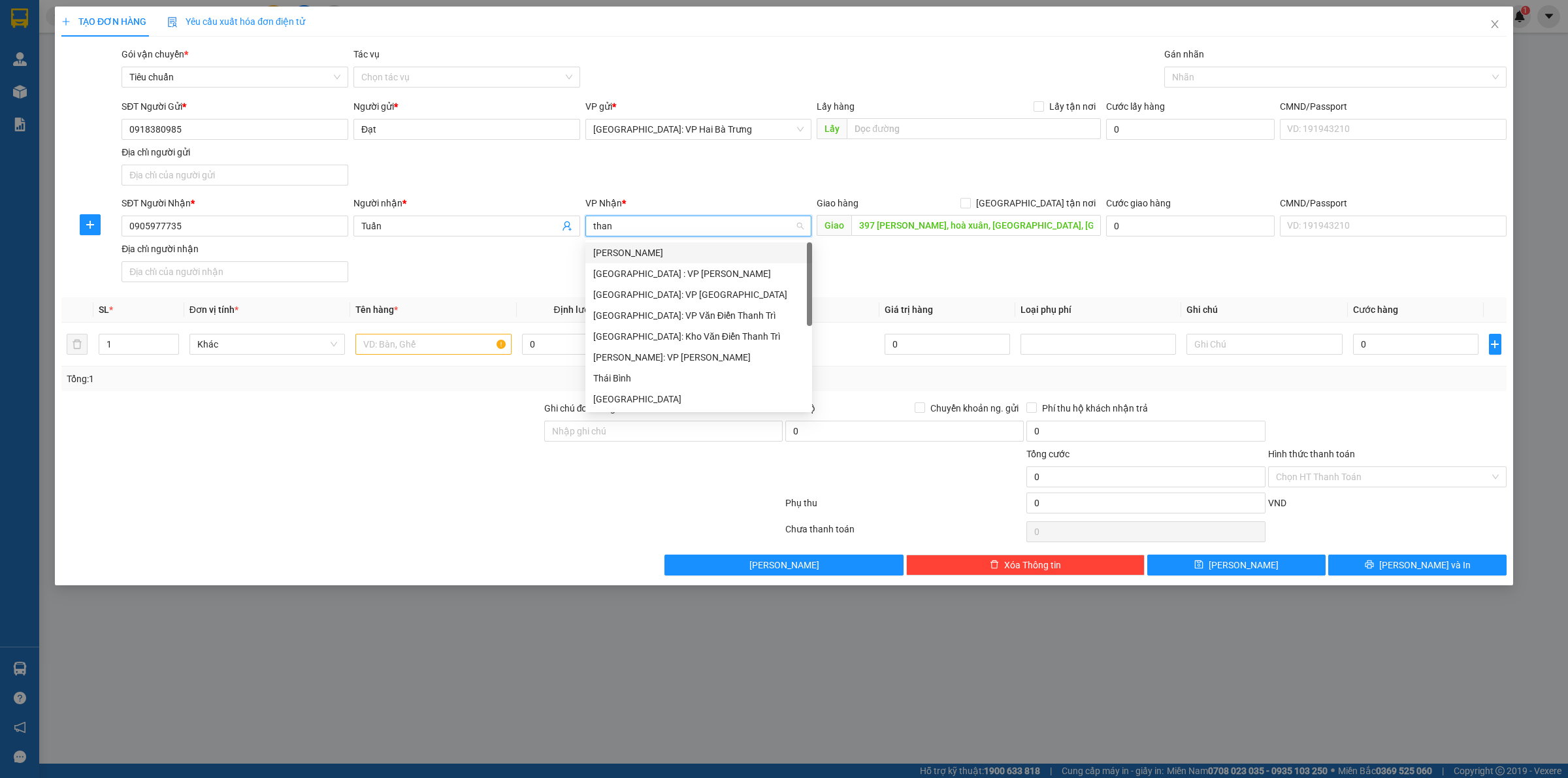
type input "thanh"
drag, startPoint x: 698, startPoint y: 249, endPoint x: 984, endPoint y: 196, distance: 290.9
click at [700, 249] on div "[GEOGRAPHIC_DATA] : VP [PERSON_NAME]" at bounding box center [699, 253] width 211 height 15
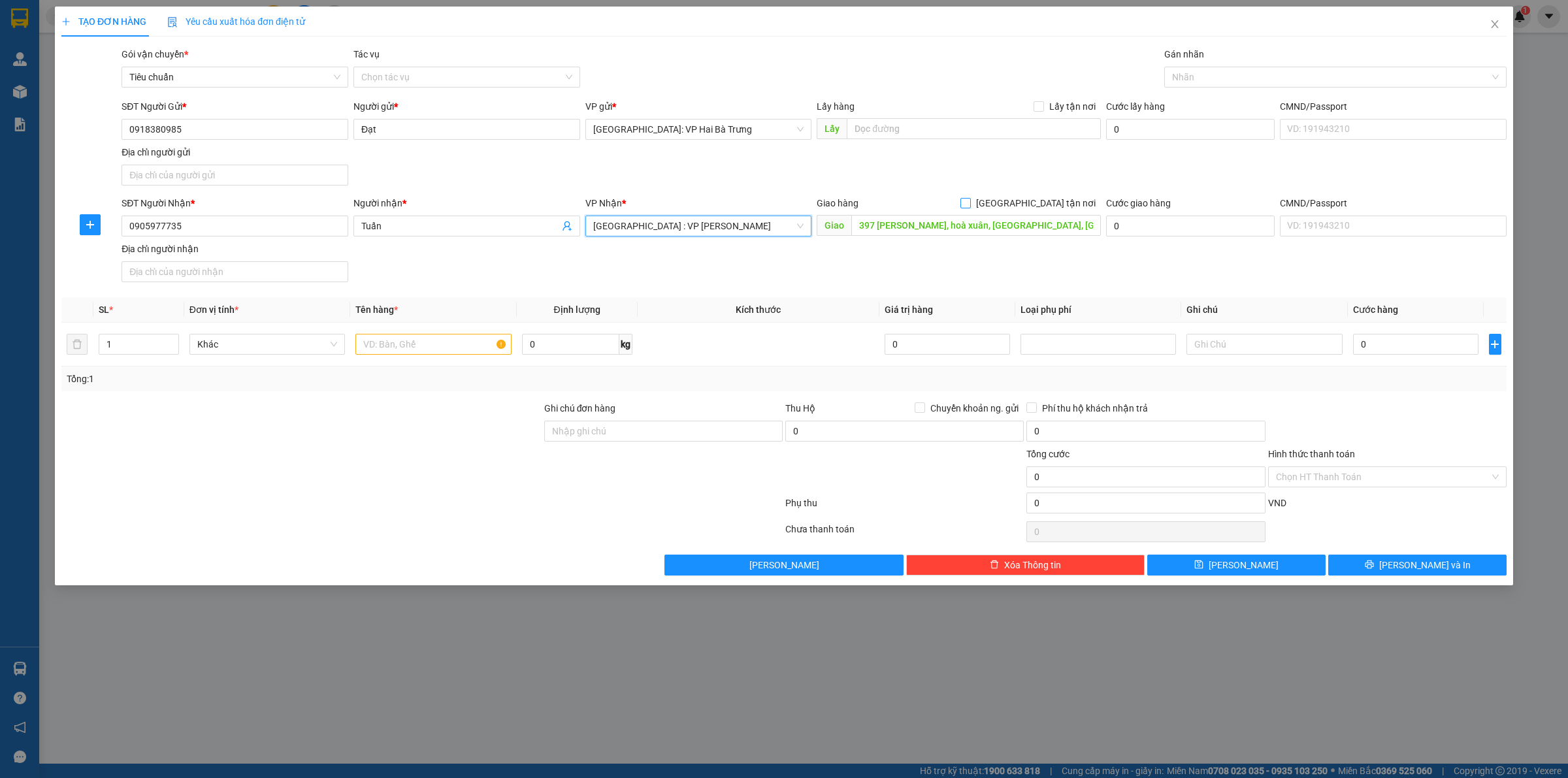
click at [1054, 204] on span "[GEOGRAPHIC_DATA] tận nơi" at bounding box center [1036, 203] width 130 height 15
click at [969, 204] on input "[GEOGRAPHIC_DATA] tận nơi" at bounding box center [964, 202] width 9 height 9
checkbox input "true"
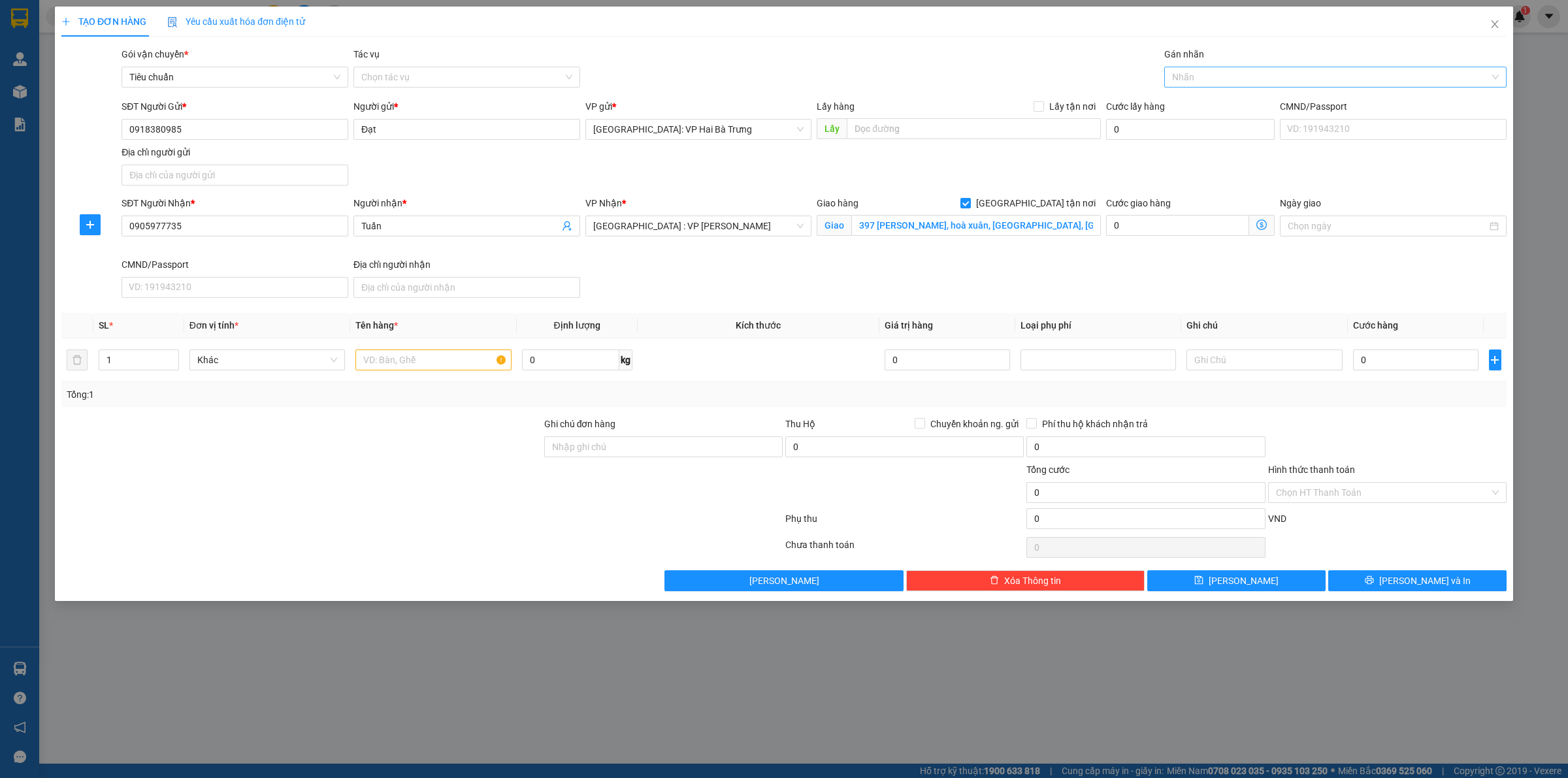
click at [1213, 75] on div at bounding box center [1329, 77] width 323 height 16
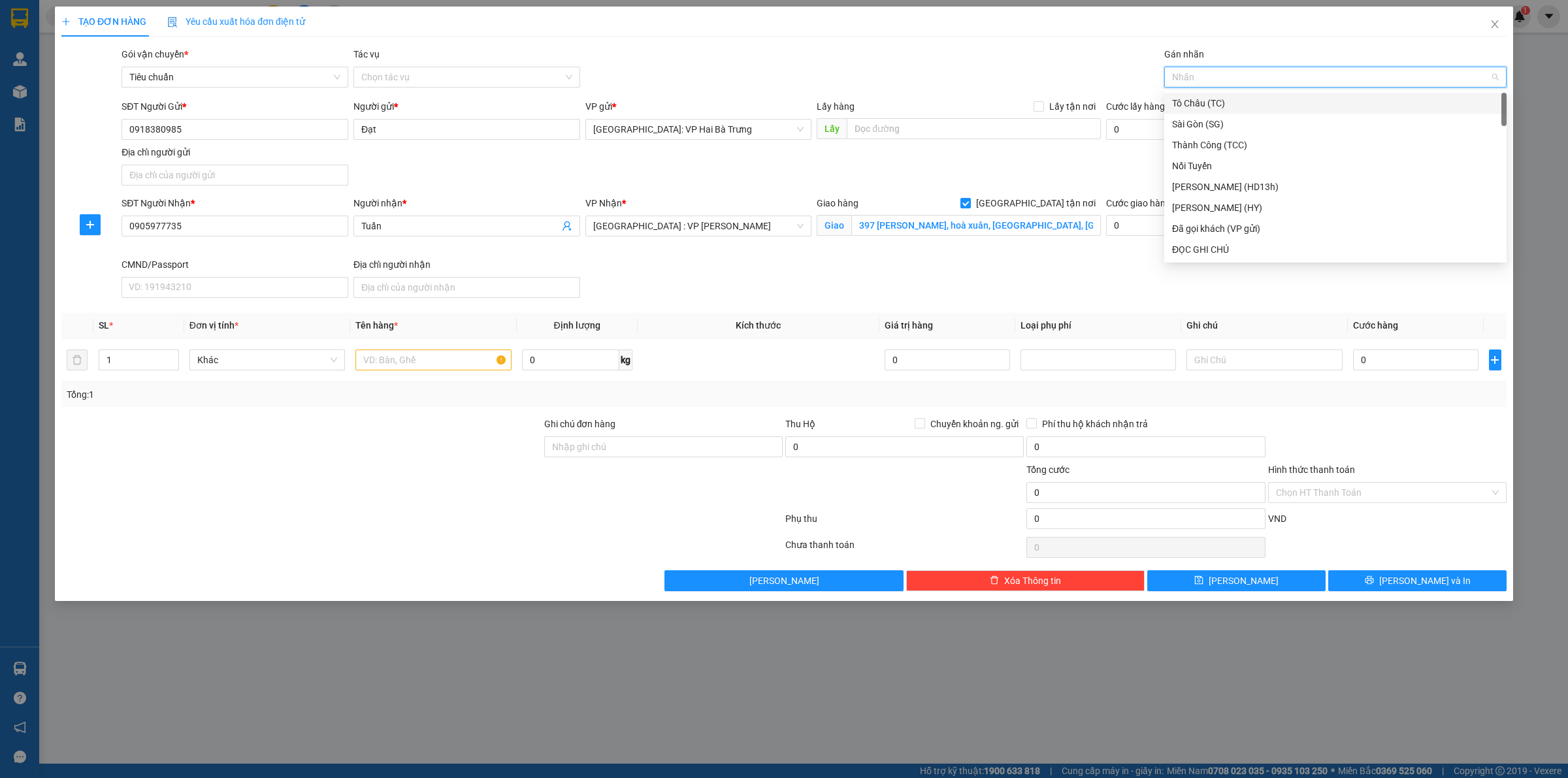
type input "G"
click at [1210, 245] on div "[GEOGRAPHIC_DATA] tận nơi" at bounding box center [1336, 250] width 327 height 15
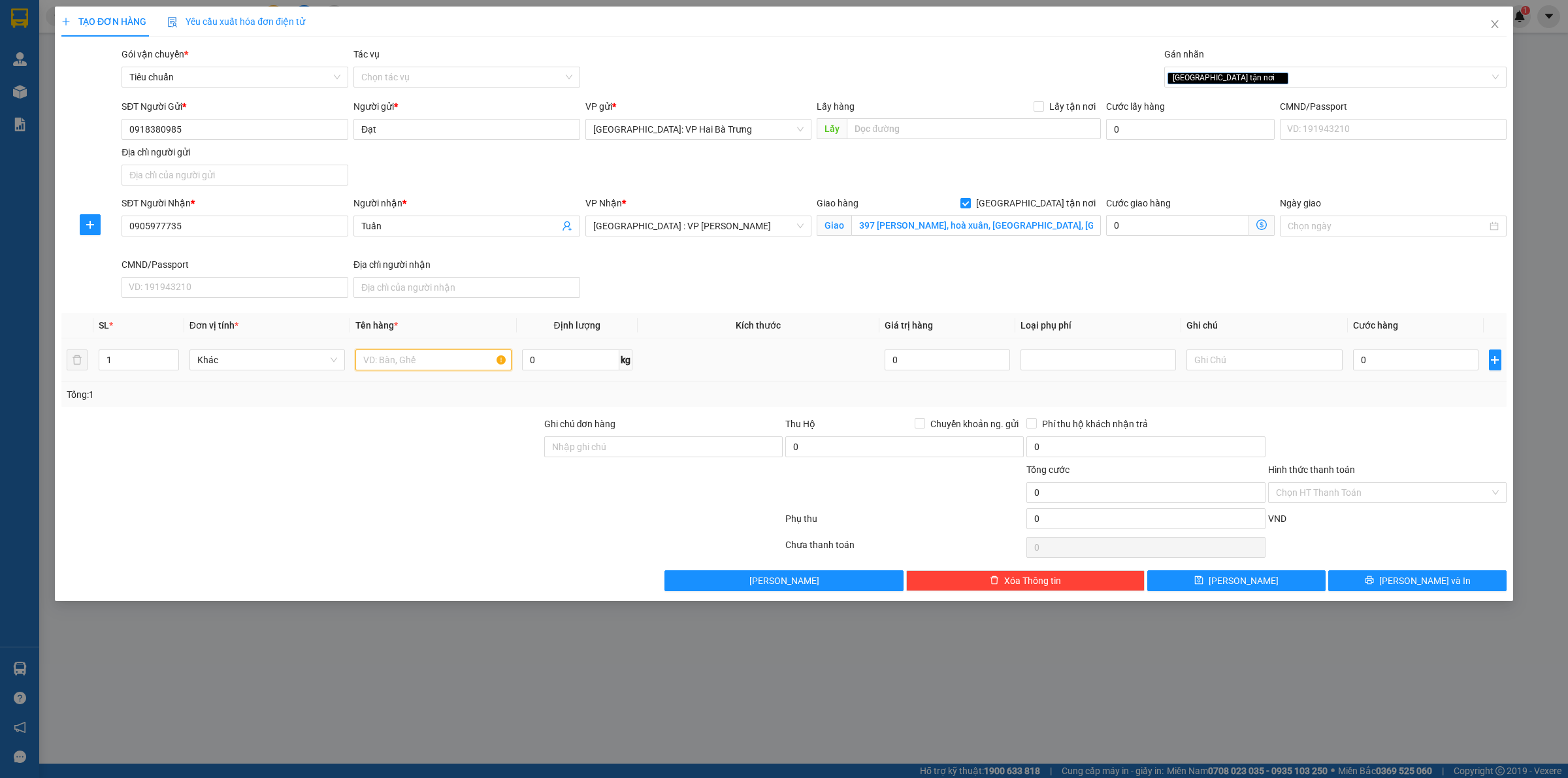
drag, startPoint x: 434, startPoint y: 362, endPoint x: 502, endPoint y: 370, distance: 68.5
click at [438, 361] on input "text" at bounding box center [433, 360] width 156 height 21
type input "1 kiện bọc nilon đen"
click at [1444, 361] on input "0" at bounding box center [1416, 360] width 126 height 21
type input "1"
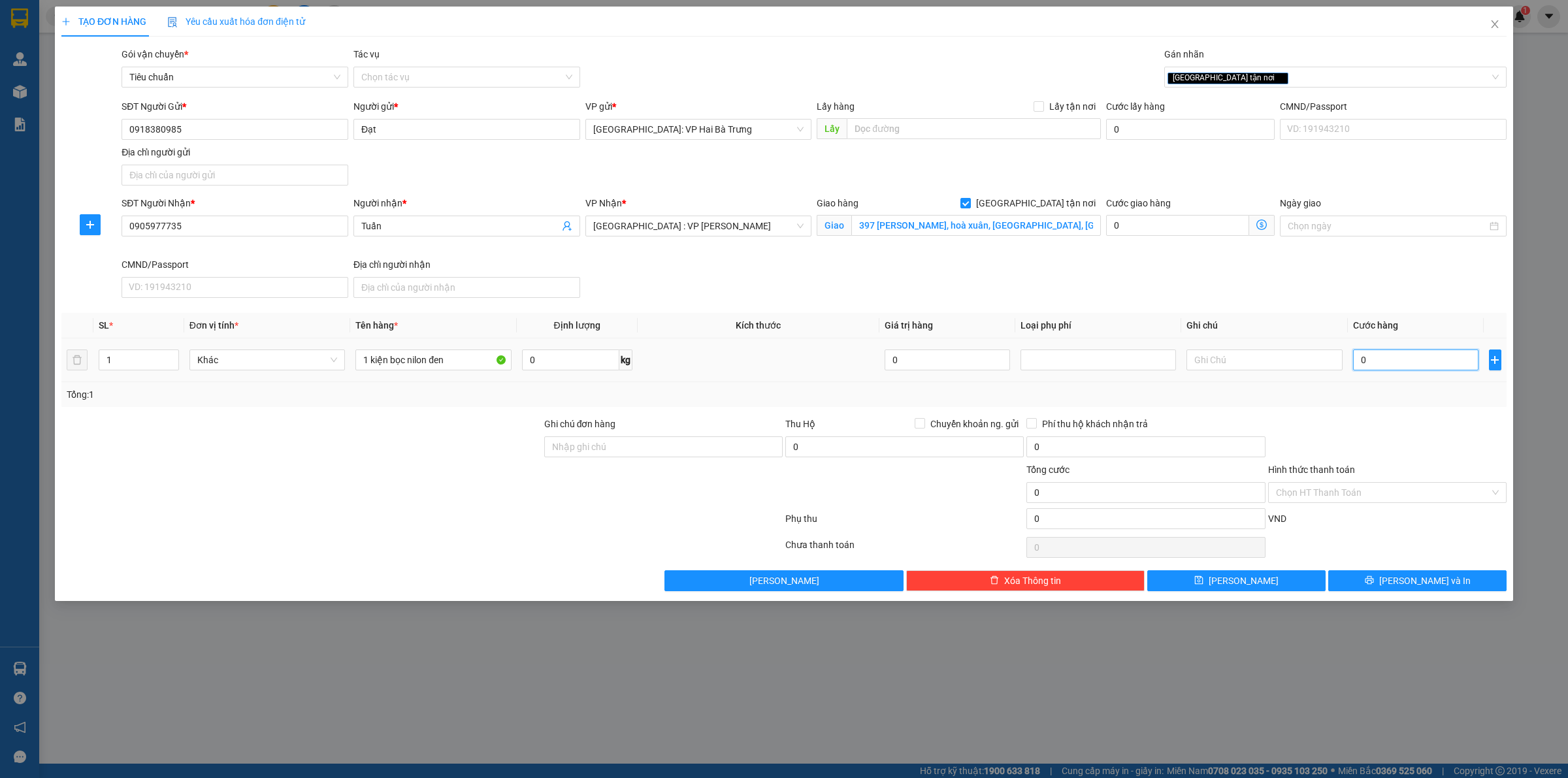
type input "1"
type input "13"
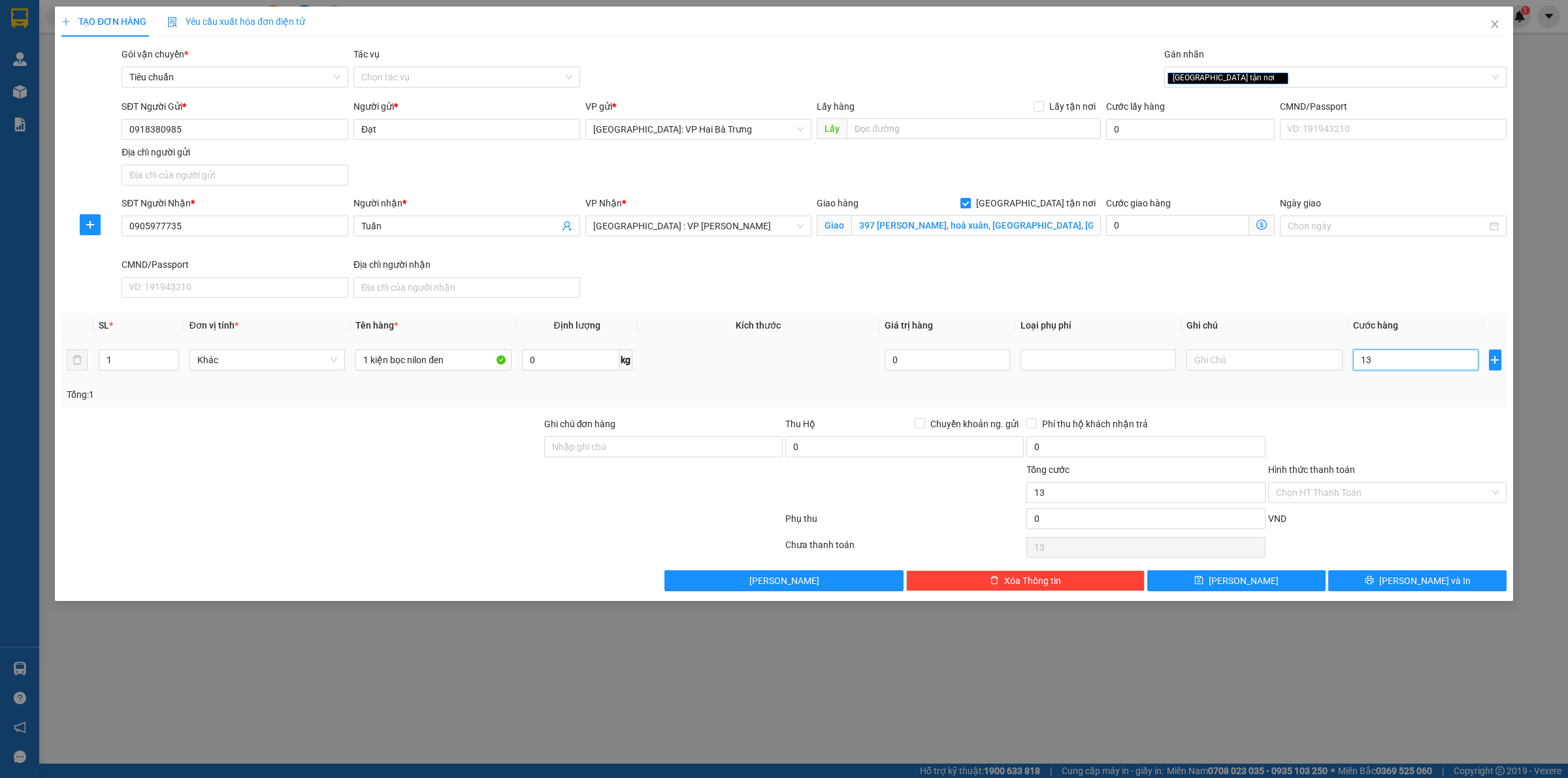
type input "130"
type input "1.300"
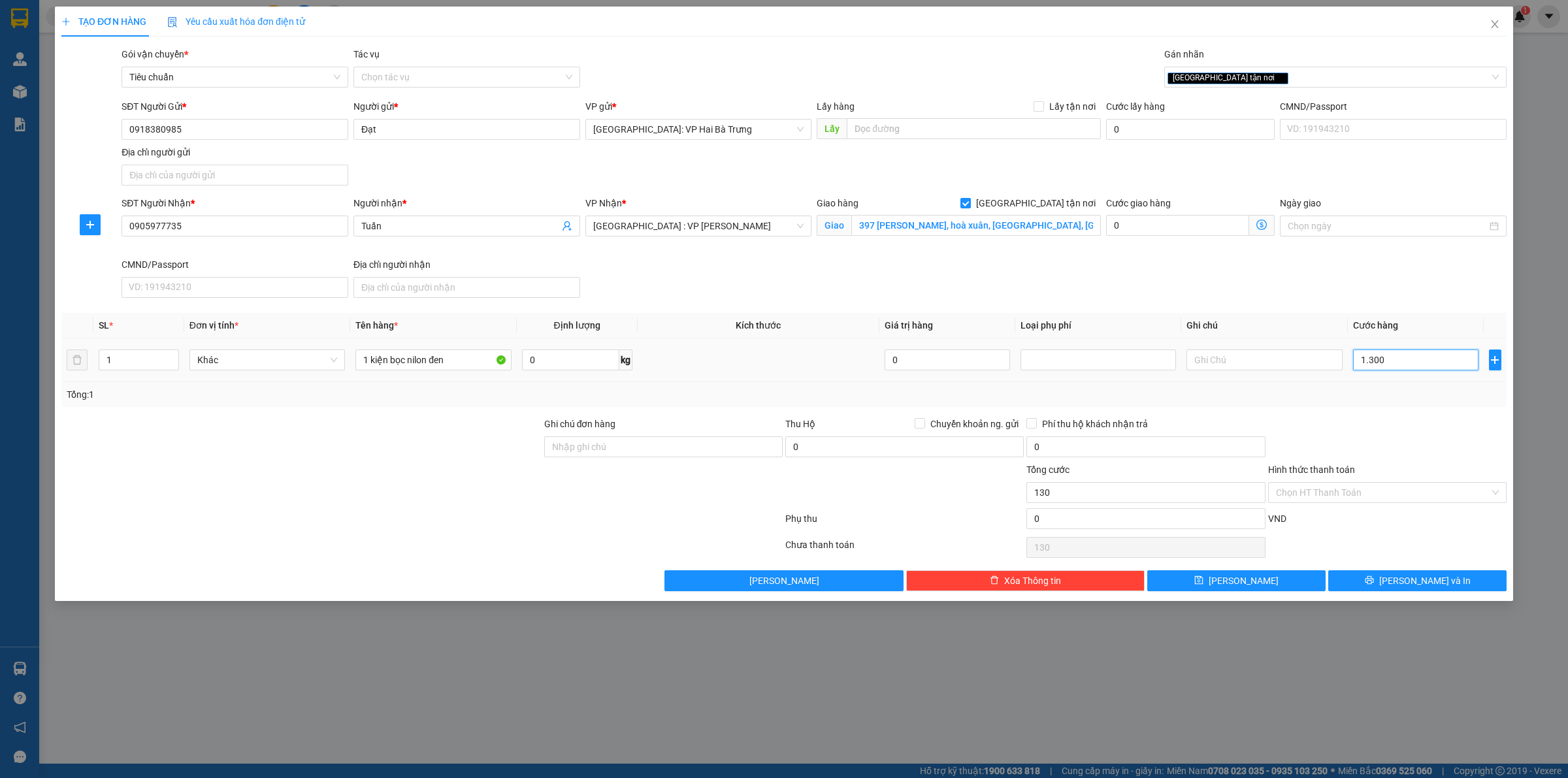
type input "1.300"
type input "13.000"
type input "130.000"
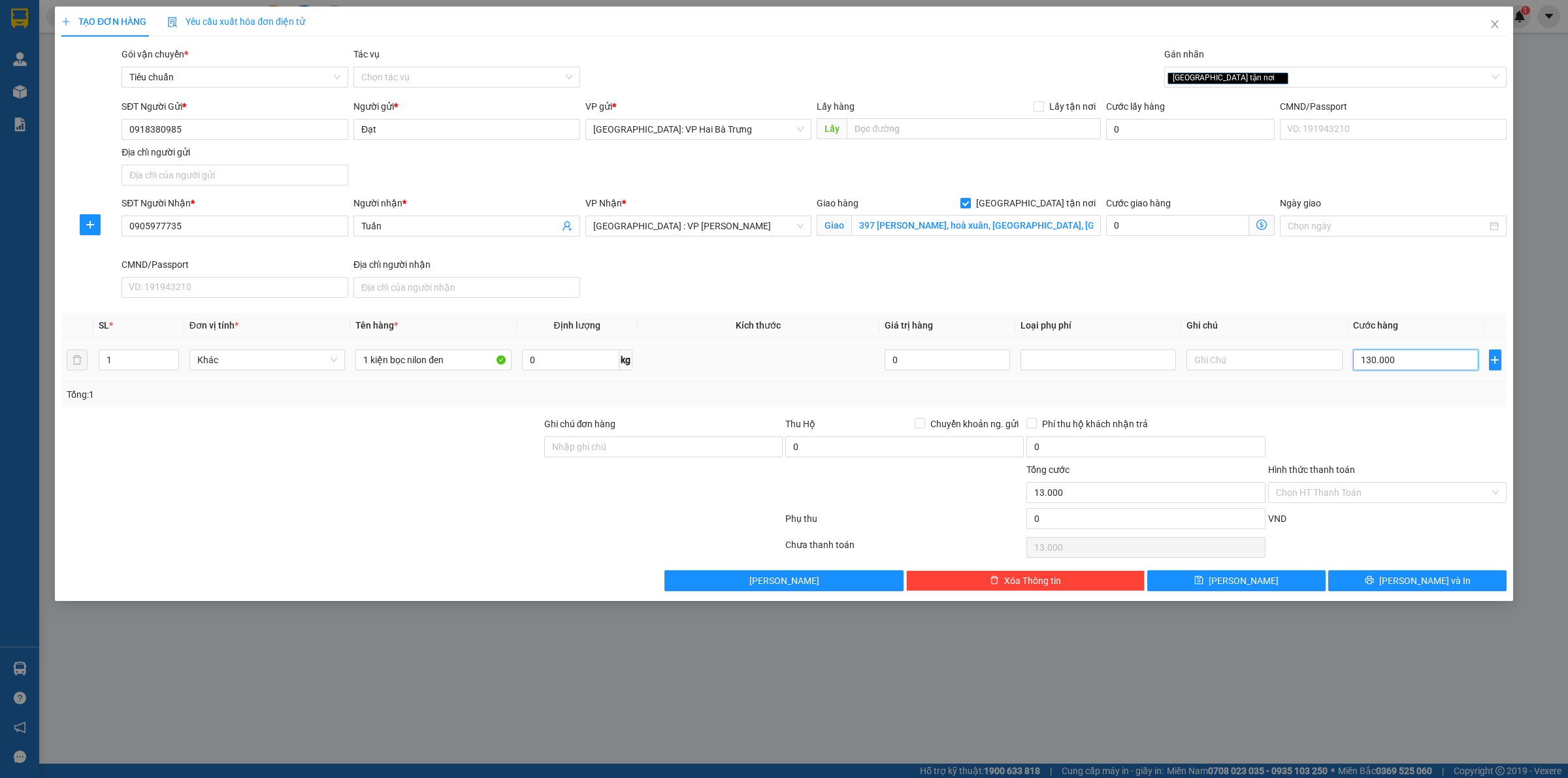
type input "130.000"
click at [1482, 577] on button "[PERSON_NAME] và In" at bounding box center [1417, 581] width 178 height 21
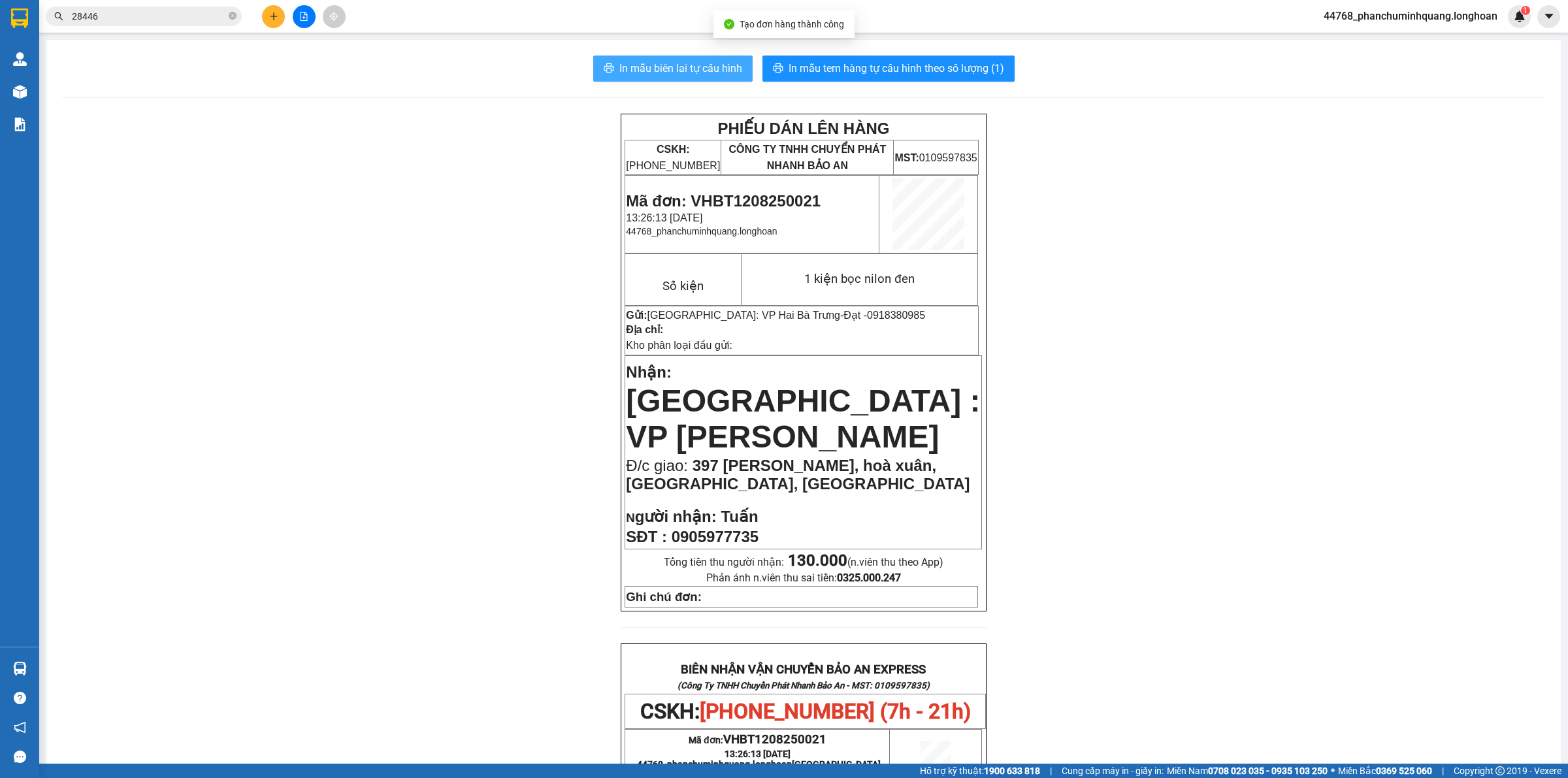
click at [707, 67] on span "In mẫu biên lai tự cấu hình" at bounding box center [681, 68] width 123 height 16
click at [1126, 337] on div "PHIẾU DÁN LÊN HÀNG CSKH: [PHONE_NUMBER] CÔNG TY TNHH CHUYỂN PHÁT NHANH BẢO AN M…" at bounding box center [804, 711] width 1484 height 1194
